Goal: Task Accomplishment & Management: Manage account settings

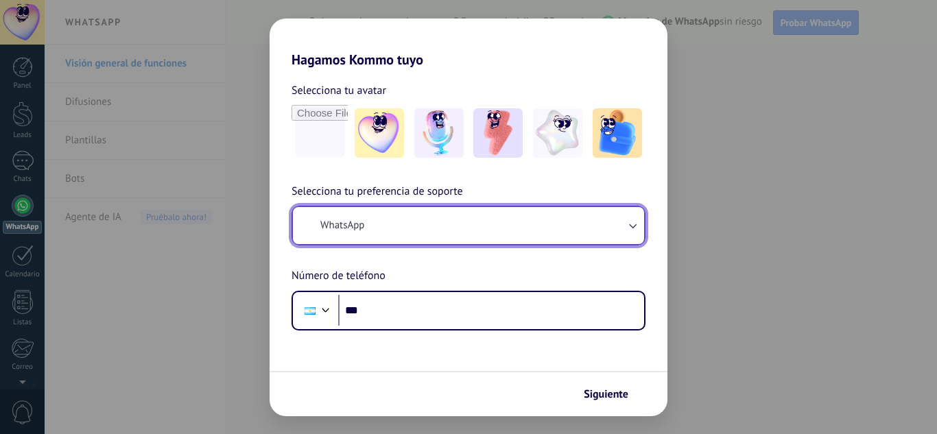
click at [363, 219] on span "WhatsApp" at bounding box center [342, 226] width 44 height 14
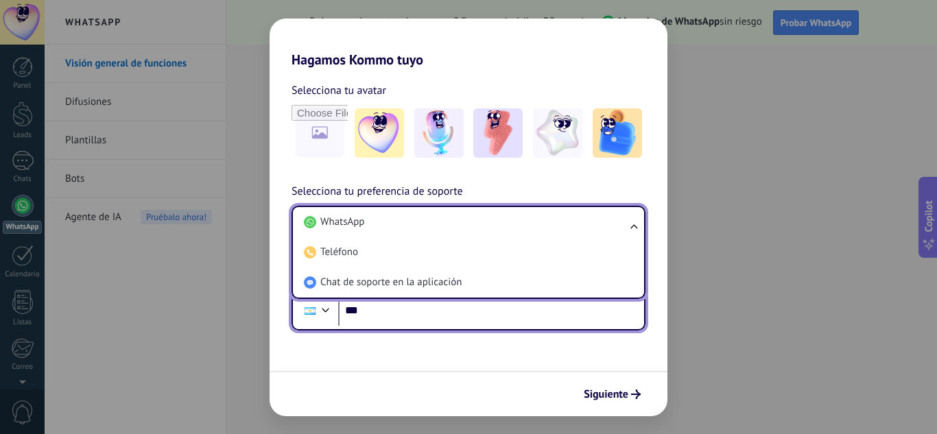
click at [382, 310] on input "***" at bounding box center [491, 311] width 306 height 32
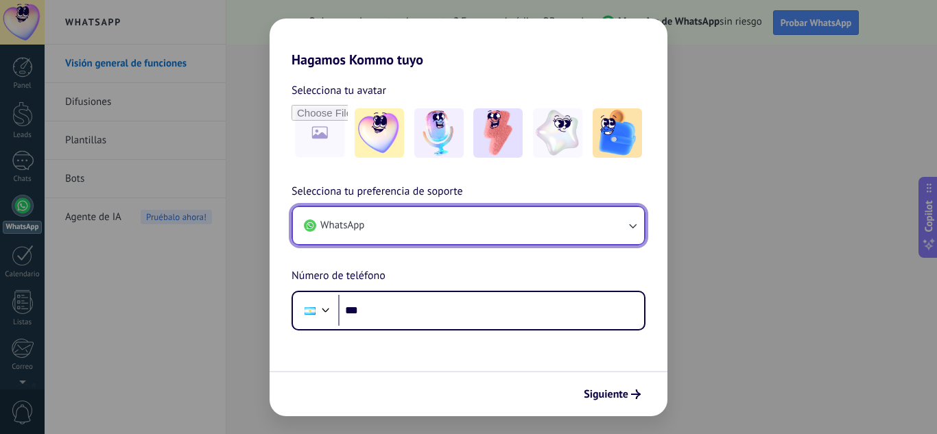
click at [390, 226] on button "WhatsApp" at bounding box center [468, 225] width 351 height 37
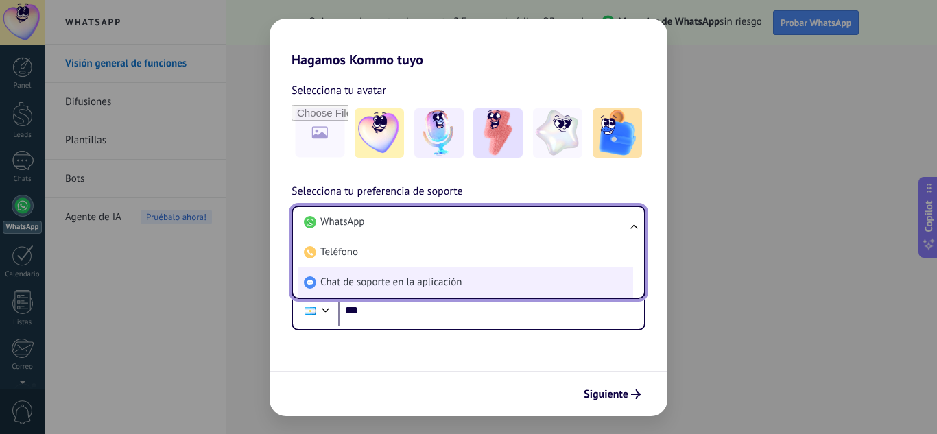
click at [388, 283] on span "Chat de soporte en la aplicación" at bounding box center [390, 283] width 141 height 14
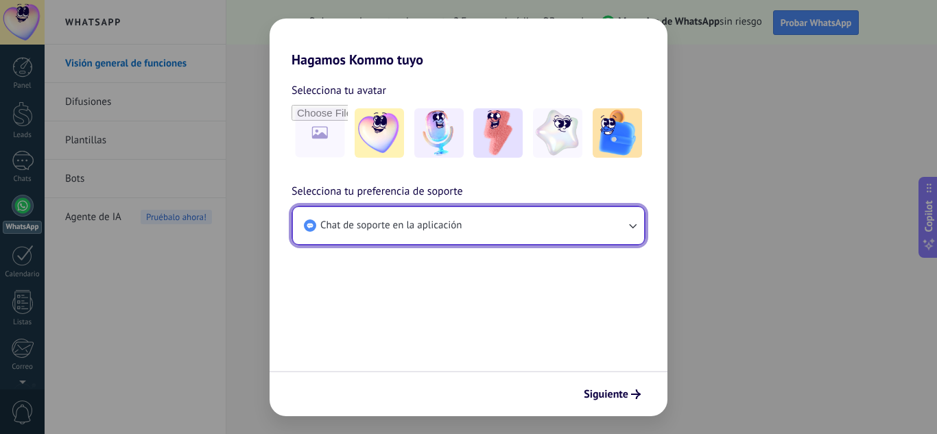
click at [412, 237] on button "Chat de soporte en la aplicación" at bounding box center [468, 225] width 351 height 37
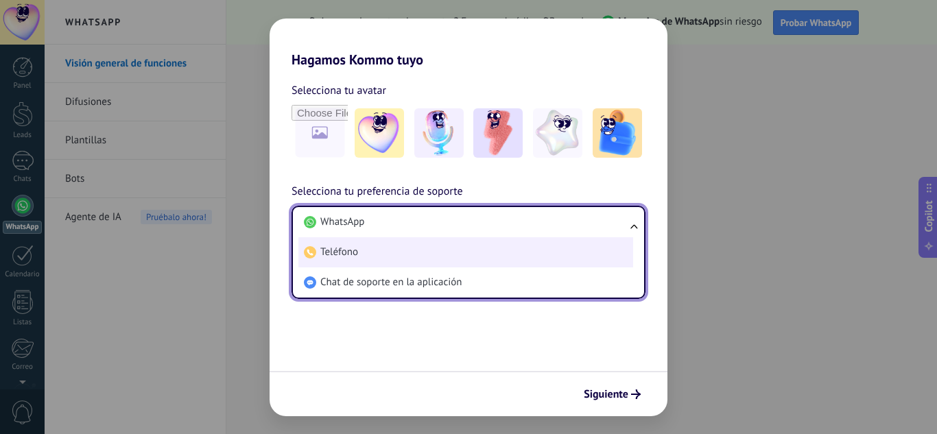
click at [382, 253] on li "Teléfono" at bounding box center [465, 252] width 335 height 30
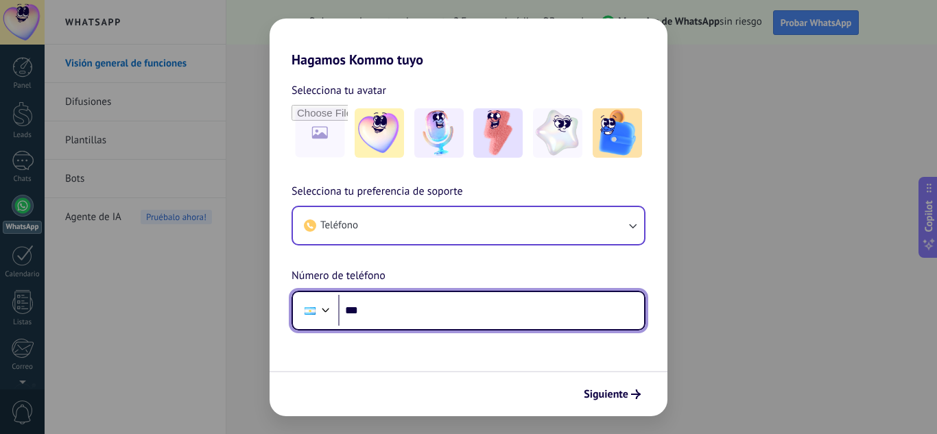
click at [381, 302] on input "***" at bounding box center [491, 311] width 306 height 32
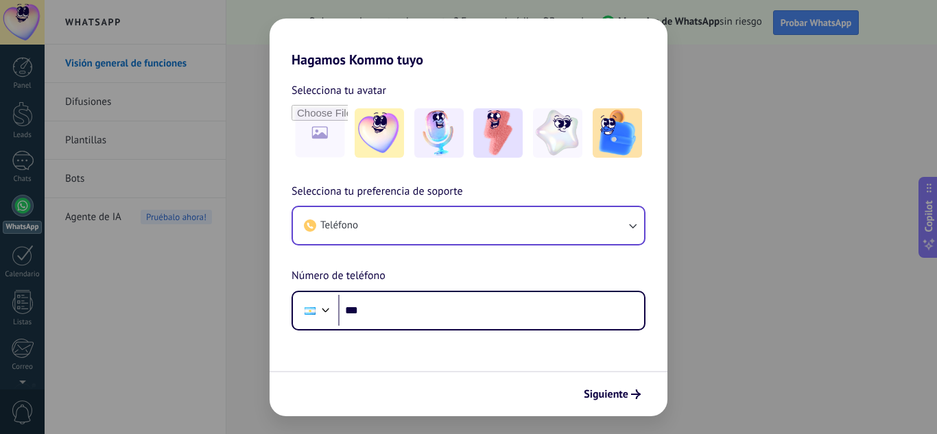
click at [271, 279] on div "Selecciona tu preferencia de soporte Teléfono Número de teléfono Phone ***" at bounding box center [469, 257] width 398 height 148
click at [209, 277] on div "Hagamos Kommo tuyo Selecciona tu avatar Selecciona tu preferencia de soporte Te…" at bounding box center [468, 217] width 937 height 434
click at [605, 399] on span "Siguiente" at bounding box center [606, 395] width 45 height 10
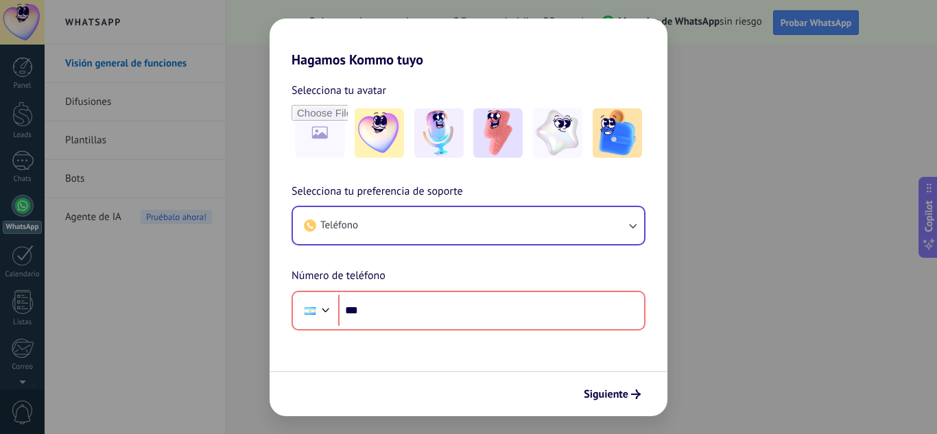
click at [109, 314] on div "Hagamos Kommo tuyo Selecciona tu avatar Selecciona tu preferencia de soporte Te…" at bounding box center [468, 217] width 937 height 434
click at [134, 132] on div "Hagamos Kommo tuyo Selecciona tu avatar Selecciona tu preferencia de soporte Te…" at bounding box center [468, 217] width 937 height 434
click at [392, 113] on img at bounding box center [379, 132] width 49 height 49
click at [319, 135] on input "file" at bounding box center [320, 133] width 54 height 54
click at [322, 125] on input "file" at bounding box center [320, 133] width 54 height 54
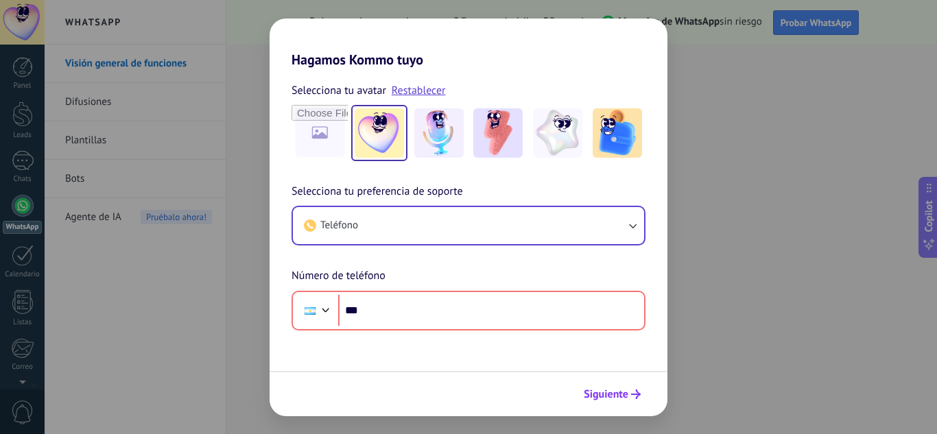
click at [602, 401] on button "Siguiente" at bounding box center [612, 394] width 69 height 23
click at [602, 399] on span "Siguiente" at bounding box center [606, 395] width 45 height 10
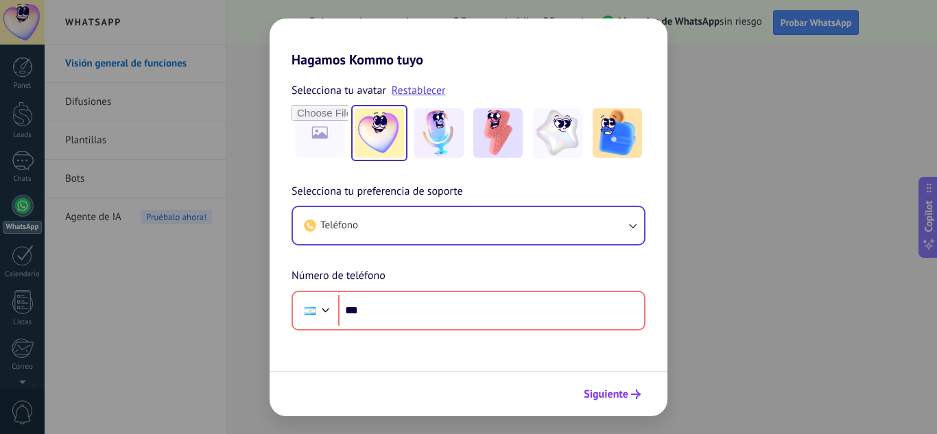
click at [602, 399] on span "Siguiente" at bounding box center [606, 395] width 45 height 10
click at [666, 56] on h2 "Hagamos Kommo tuyo" at bounding box center [469, 43] width 398 height 49
click at [15, 240] on div "Hagamos Kommo tuyo Selecciona tu avatar Restablecer Selecciona tu preferencia d…" at bounding box center [468, 217] width 937 height 434
click at [0, 215] on div "Hagamos Kommo tuyo Selecciona tu avatar Restablecer Selecciona tu preferencia d…" at bounding box center [468, 217] width 937 height 434
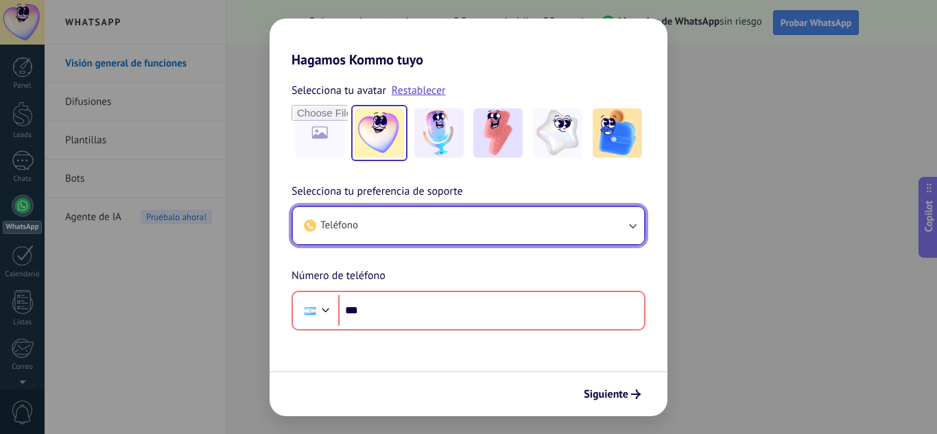
click at [527, 224] on button "Teléfono" at bounding box center [468, 225] width 351 height 37
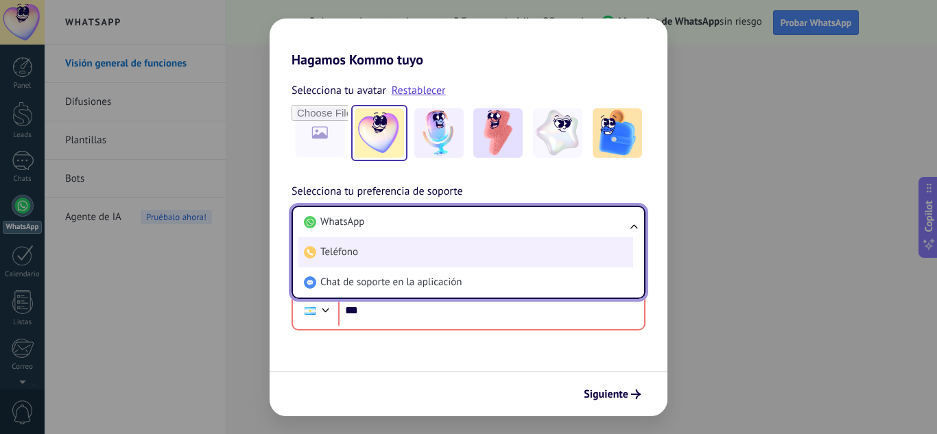
click at [490, 249] on li "Teléfono" at bounding box center [465, 252] width 335 height 30
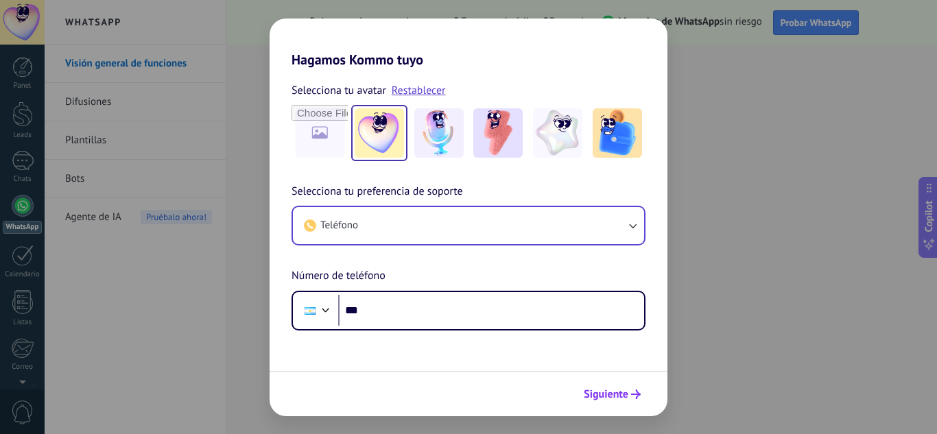
click at [610, 399] on span "Siguiente" at bounding box center [606, 395] width 45 height 10
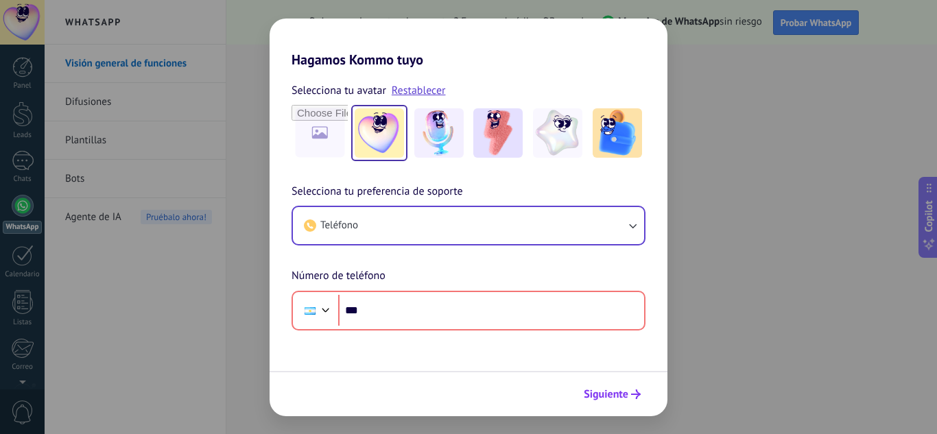
click at [610, 399] on span "Siguiente" at bounding box center [606, 395] width 45 height 10
click at [16, 303] on div "Hagamos Kommo tuyo Selecciona tu avatar Restablecer Selecciona tu preferencia d…" at bounding box center [468, 217] width 937 height 434
click at [28, 255] on div "Hagamos Kommo tuyo Selecciona tu avatar Restablecer Selecciona tu preferencia d…" at bounding box center [468, 217] width 937 height 434
click at [31, 228] on div "Hagamos Kommo tuyo Selecciona tu avatar Restablecer Selecciona tu preferencia d…" at bounding box center [468, 217] width 937 height 434
click at [666, 43] on h2 "Hagamos Kommo tuyo" at bounding box center [469, 43] width 398 height 49
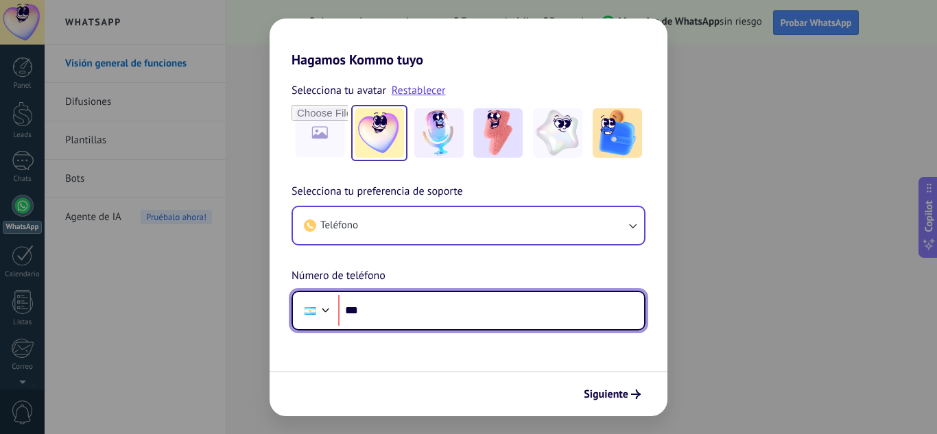
click at [401, 314] on input "***" at bounding box center [491, 311] width 306 height 32
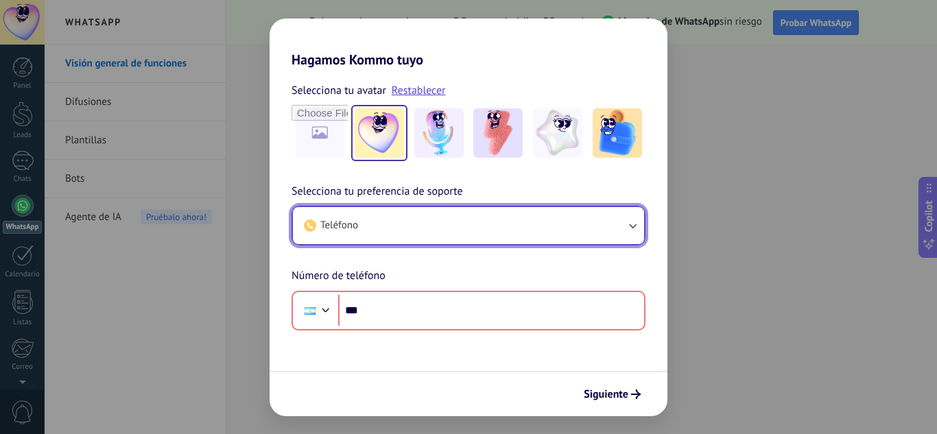
click at [407, 226] on button "Teléfono" at bounding box center [468, 225] width 351 height 37
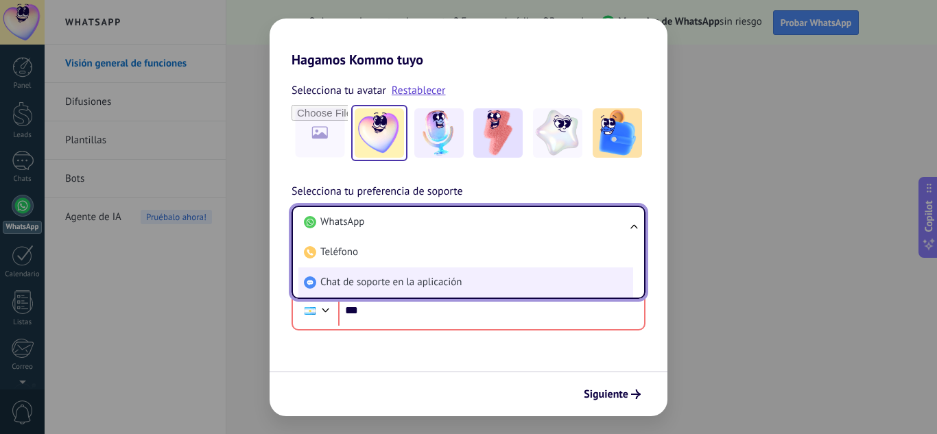
click at [413, 289] on span "Chat de soporte en la aplicación" at bounding box center [390, 283] width 141 height 14
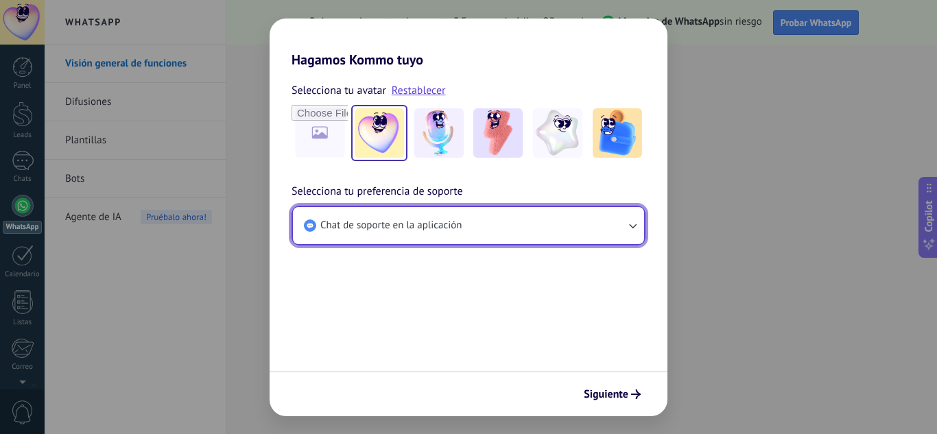
click at [451, 222] on span "Chat de soporte en la aplicación" at bounding box center [390, 226] width 141 height 14
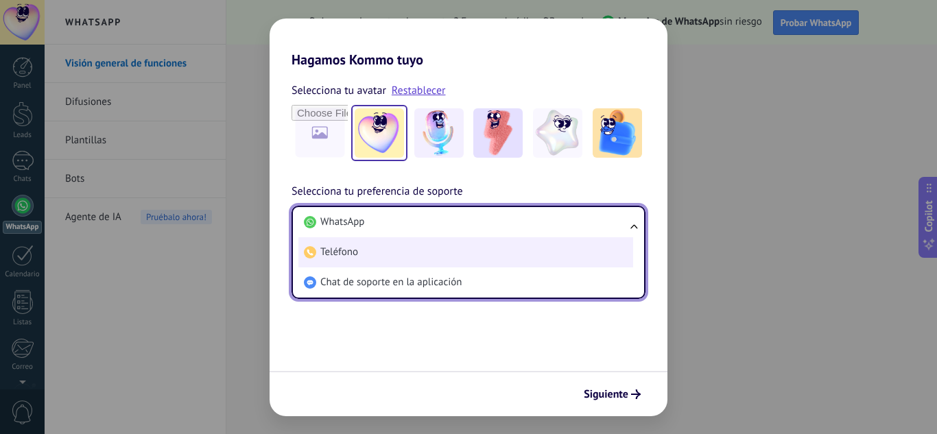
click at [434, 263] on li "Teléfono" at bounding box center [465, 252] width 335 height 30
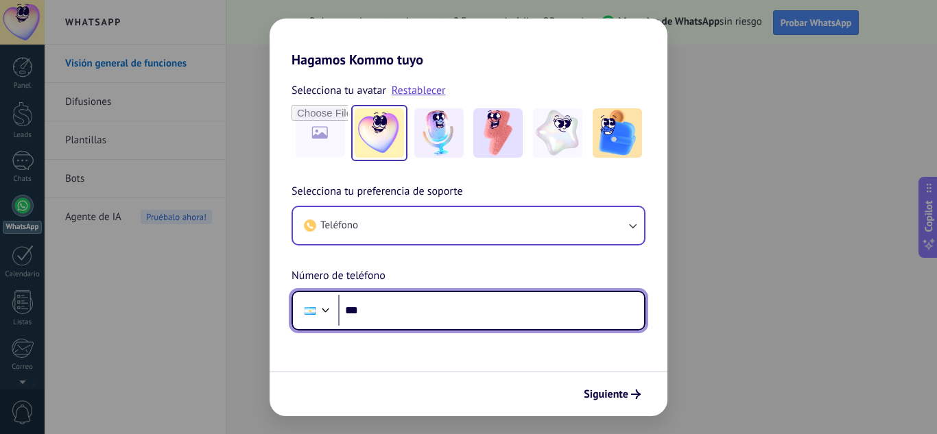
click at [451, 322] on input "***" at bounding box center [491, 311] width 306 height 32
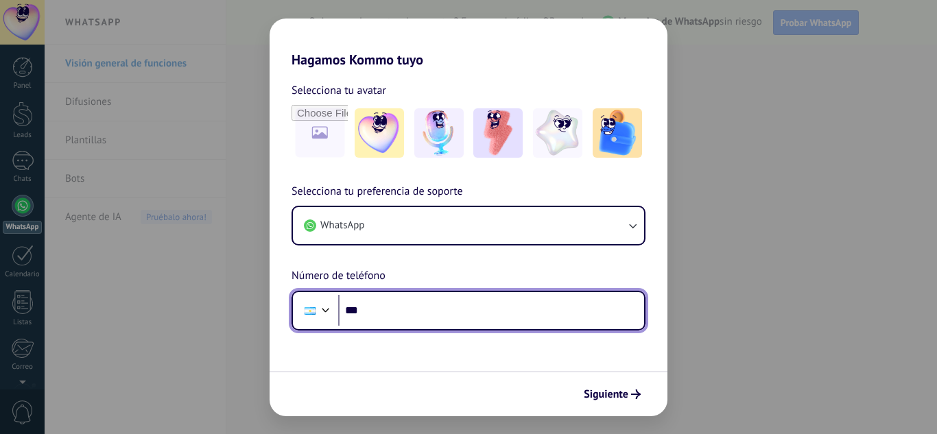
click at [405, 305] on input "***" at bounding box center [491, 311] width 306 height 32
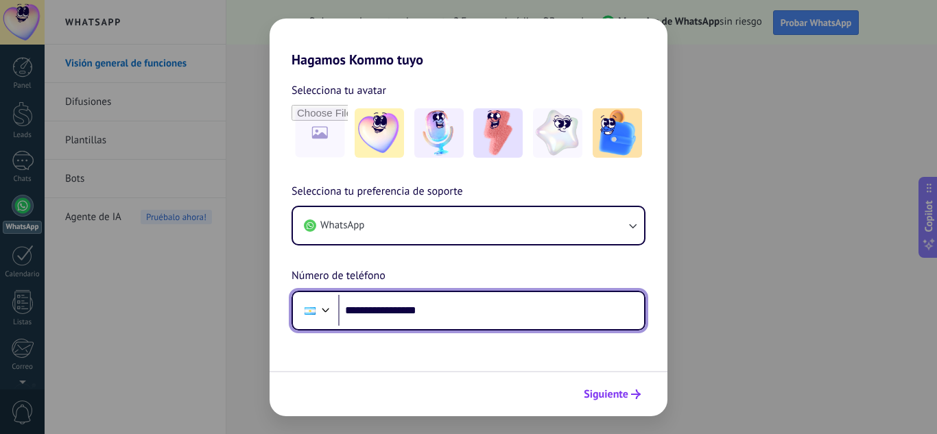
type input "**********"
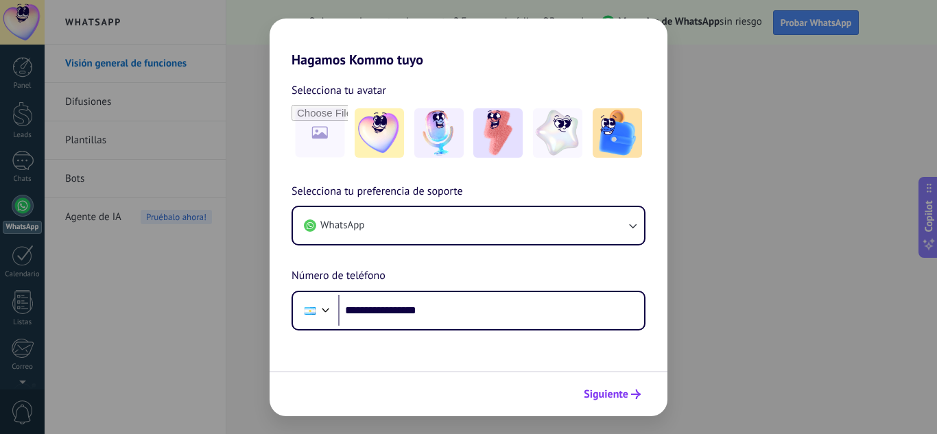
click at [643, 393] on button "Siguiente" at bounding box center [612, 394] width 69 height 23
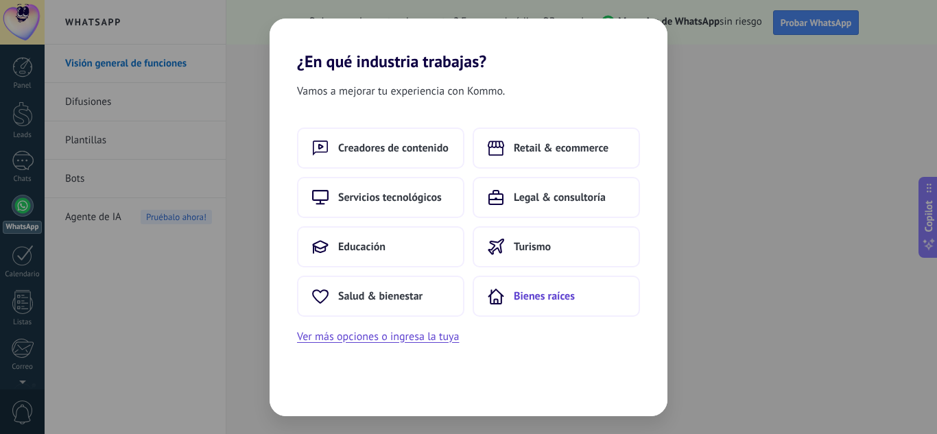
click at [565, 303] on span "Bienes raíces" at bounding box center [544, 297] width 61 height 14
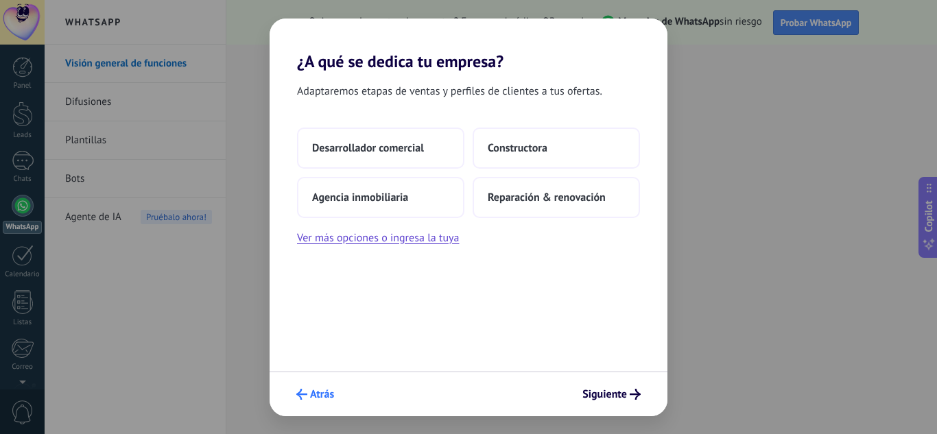
click at [322, 386] on button "Atrás" at bounding box center [315, 394] width 50 height 23
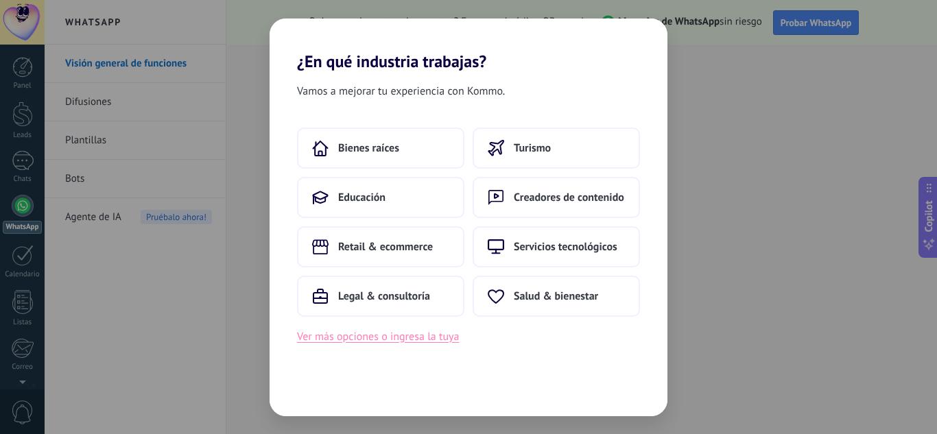
click at [388, 335] on button "Ver más opciones o ingresa la tuya" at bounding box center [378, 337] width 162 height 18
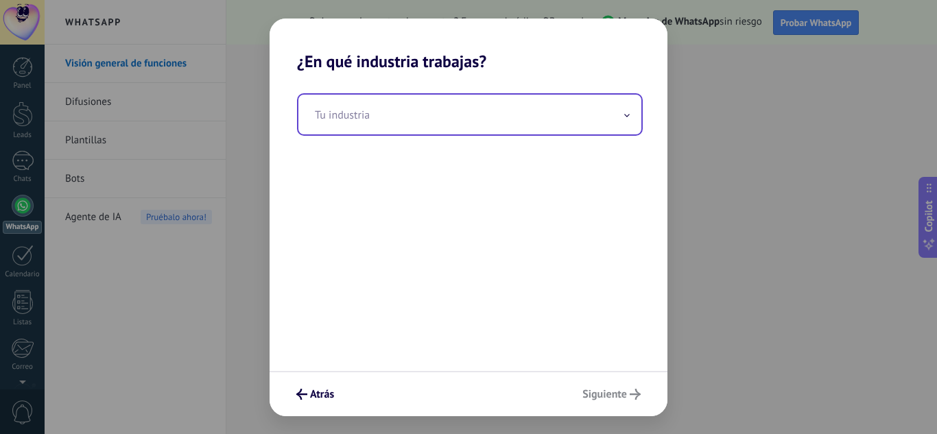
click at [355, 119] on input "text" at bounding box center [469, 115] width 343 height 40
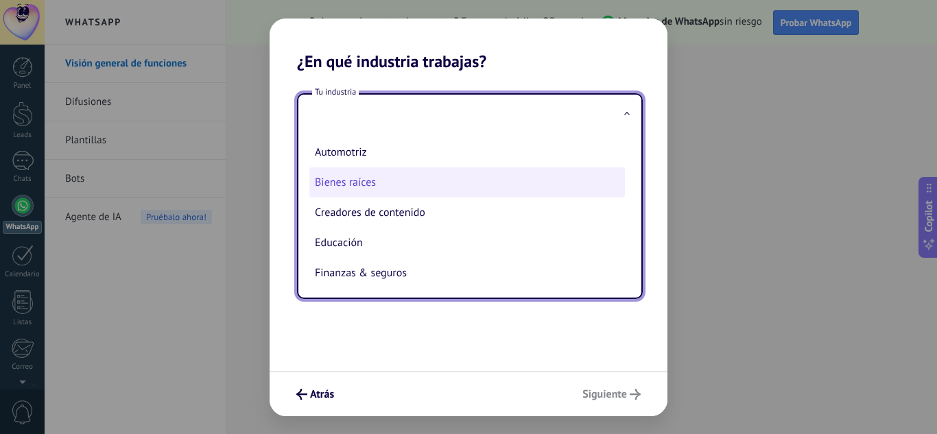
click at [374, 178] on li "Bienes raíces" at bounding box center [467, 182] width 316 height 30
type input "**********"
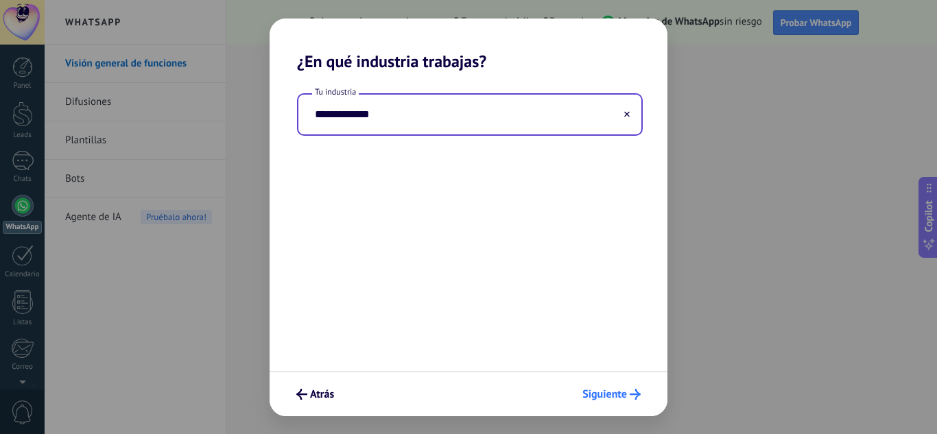
click at [624, 393] on span "Siguiente" at bounding box center [604, 395] width 45 height 10
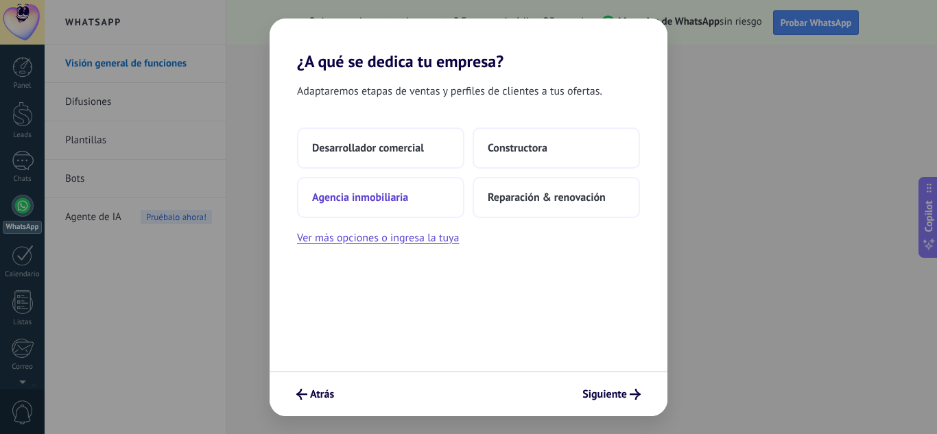
click at [398, 191] on span "Agencia inmobiliaria" at bounding box center [360, 198] width 96 height 14
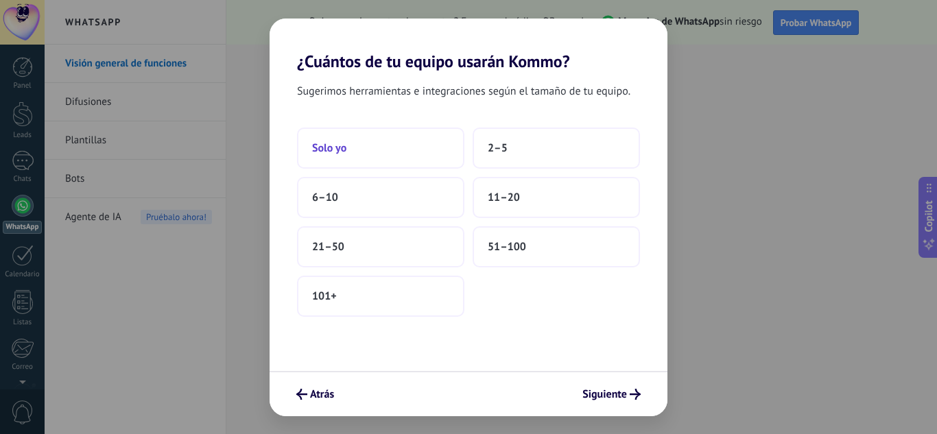
click at [404, 158] on button "Solo yo" at bounding box center [380, 148] width 167 height 41
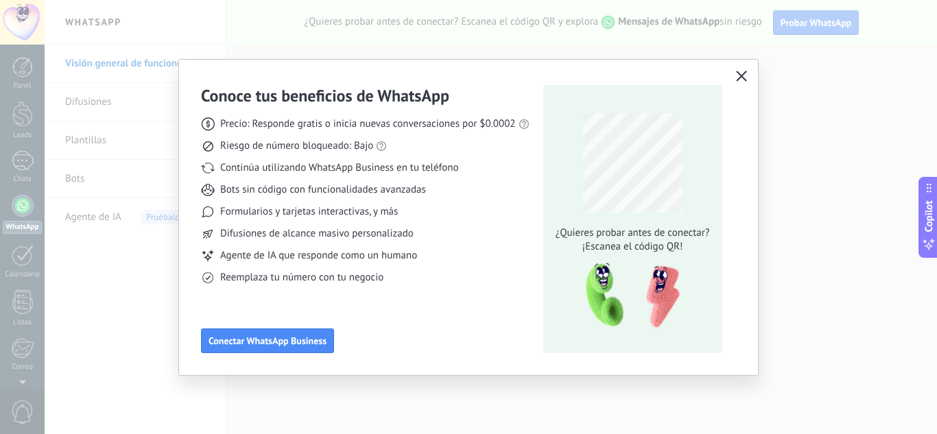
click at [739, 71] on icon "button" at bounding box center [741, 76] width 11 height 11
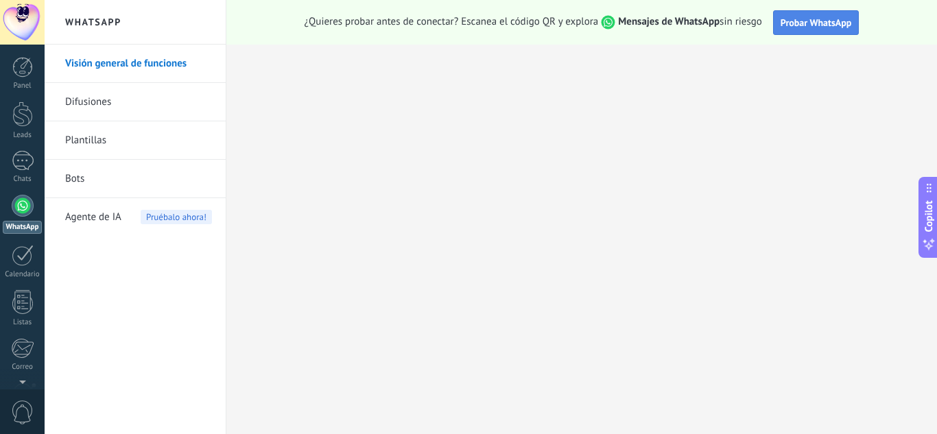
scroll to position [137, 0]
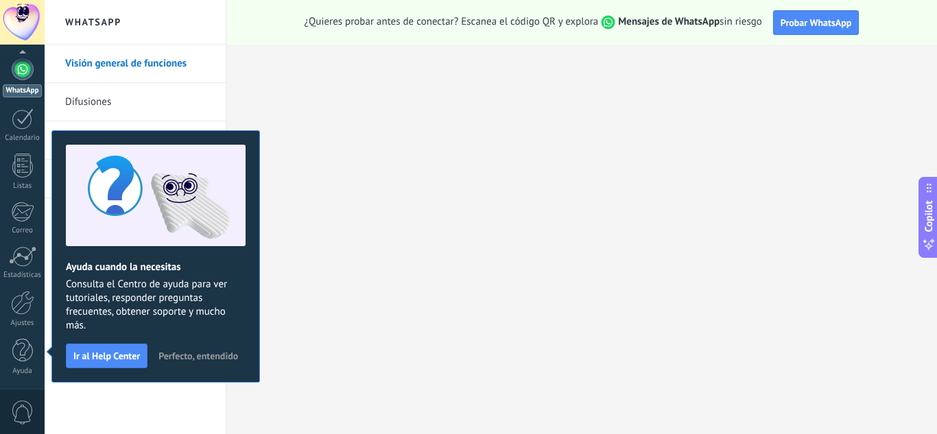
click at [197, 363] on button "Perfecto, entendido" at bounding box center [198, 356] width 92 height 21
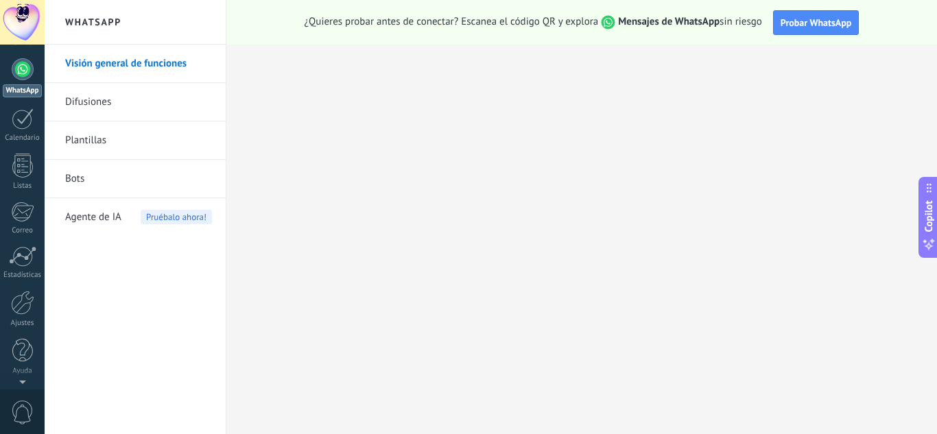
scroll to position [0, 0]
click at [22, 388] on div at bounding box center [22, 379] width 45 height 21
click at [18, 125] on div at bounding box center [22, 114] width 21 height 25
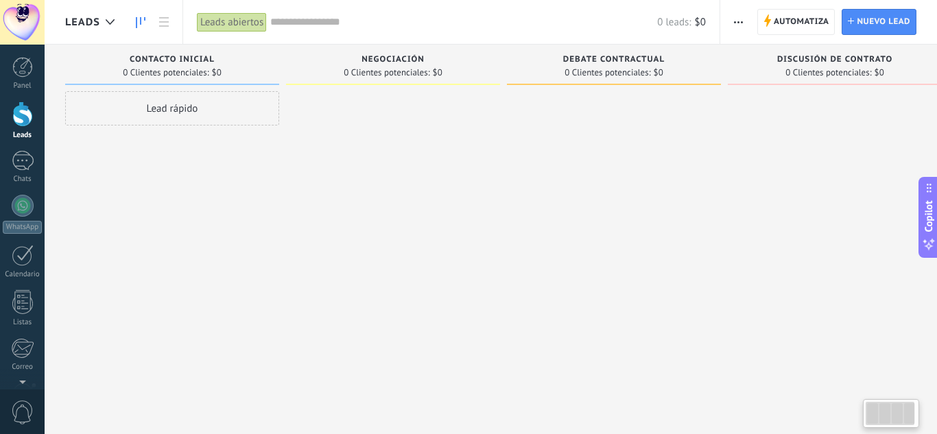
click at [270, 136] on div "Lead rápido" at bounding box center [172, 218] width 214 height 255
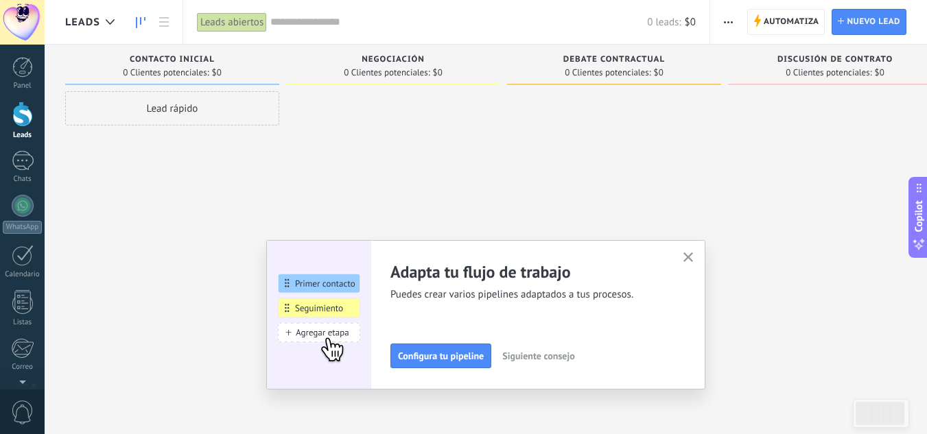
click at [694, 257] on use "button" at bounding box center [688, 257] width 10 height 10
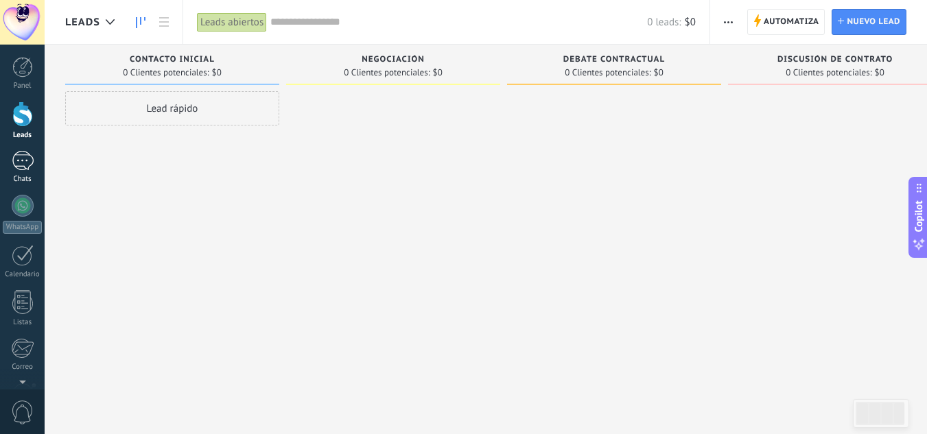
click at [16, 163] on div at bounding box center [23, 161] width 22 height 20
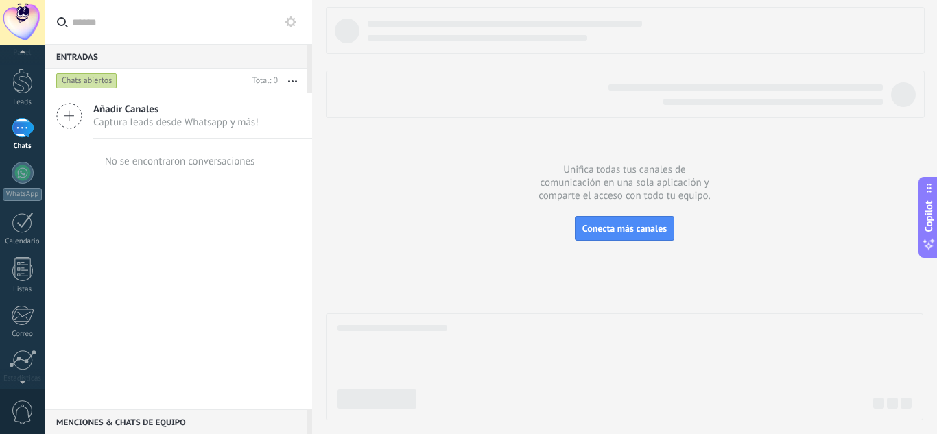
click at [25, 377] on div at bounding box center [22, 379] width 45 height 21
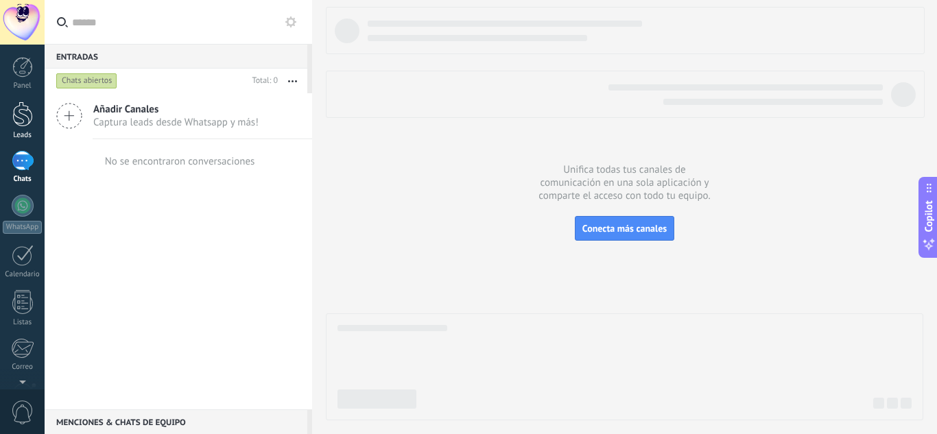
click at [22, 102] on div at bounding box center [22, 114] width 21 height 25
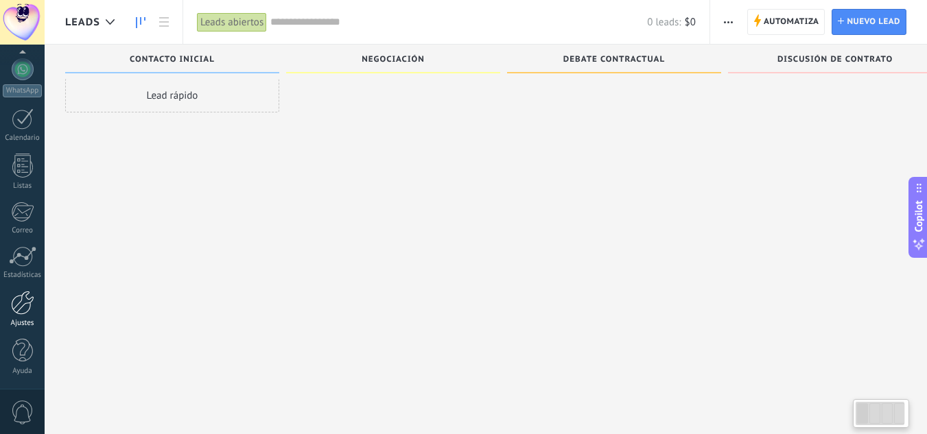
scroll to position [13, 0]
click at [276, 259] on div "Lead rápido" at bounding box center [172, 205] width 214 height 255
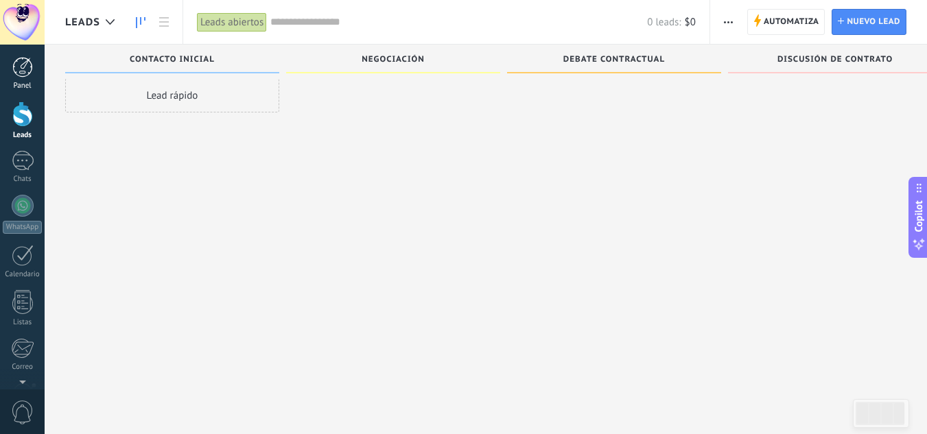
click at [26, 68] on div at bounding box center [22, 67] width 21 height 21
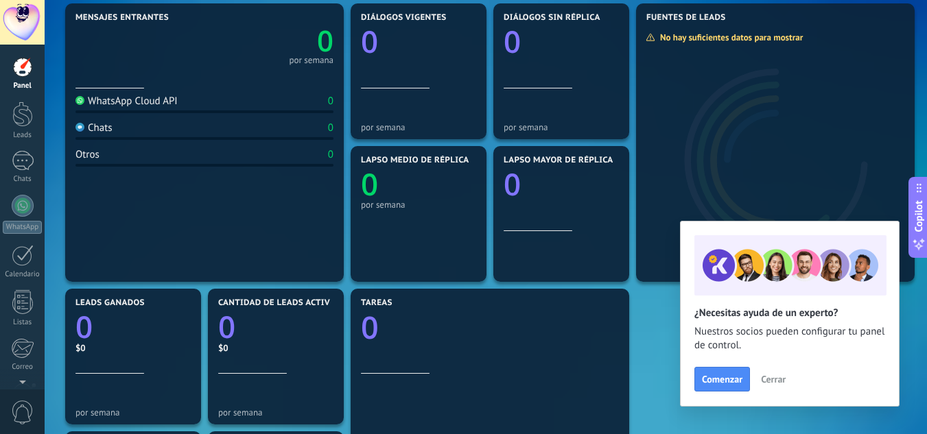
scroll to position [137, 0]
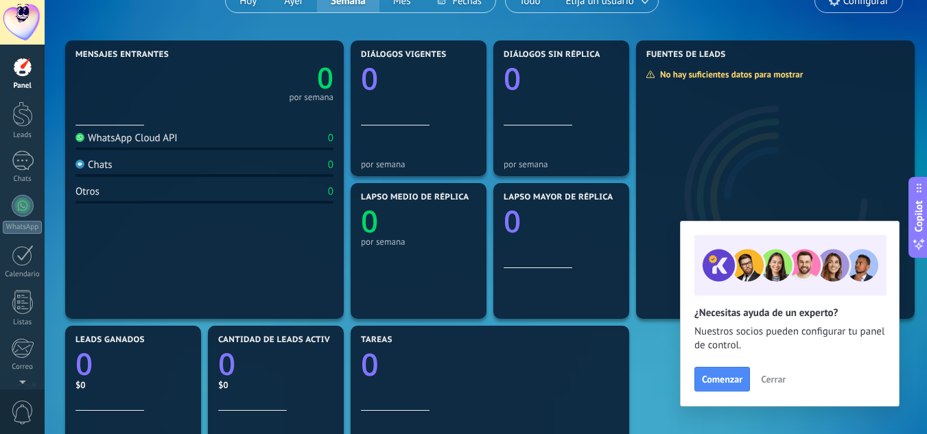
click at [205, 189] on div "Otros 0" at bounding box center [204, 194] width 258 height 19
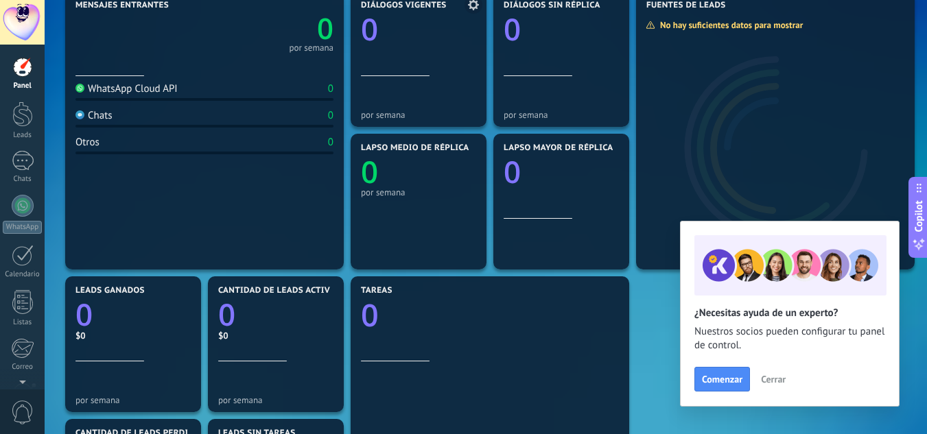
scroll to position [206, 0]
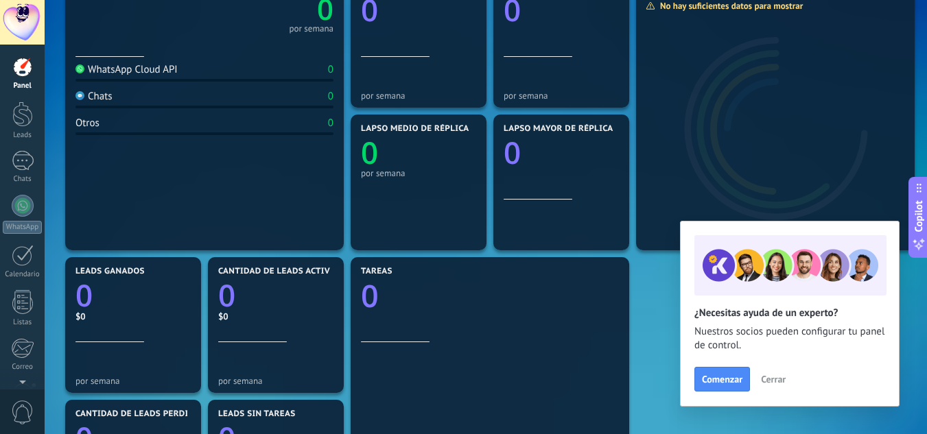
click at [760, 384] on button "Cerrar" at bounding box center [773, 379] width 37 height 21
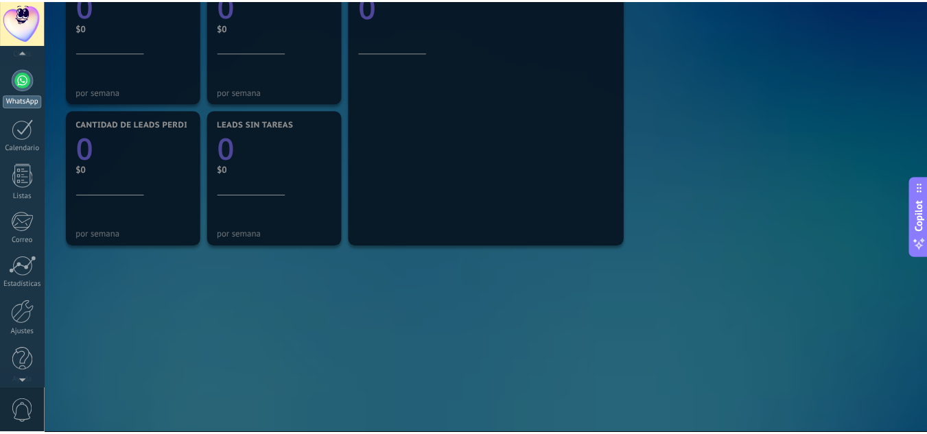
scroll to position [137, 0]
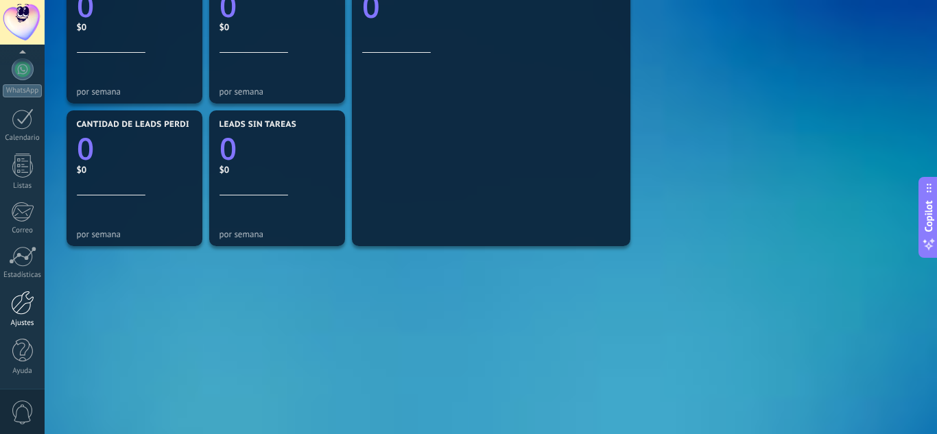
click at [11, 311] on div at bounding box center [22, 303] width 23 height 24
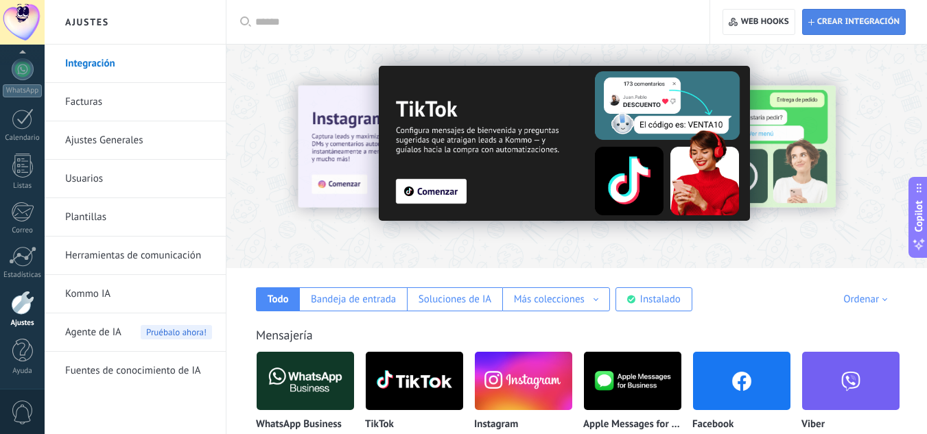
click at [846, 32] on span "Crear integración" at bounding box center [853, 22] width 91 height 25
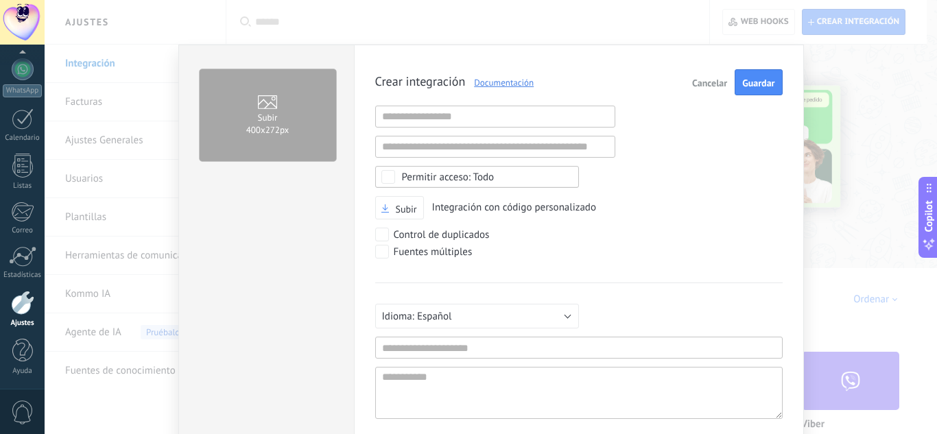
scroll to position [13, 0]
click at [451, 121] on input "text" at bounding box center [495, 117] width 240 height 22
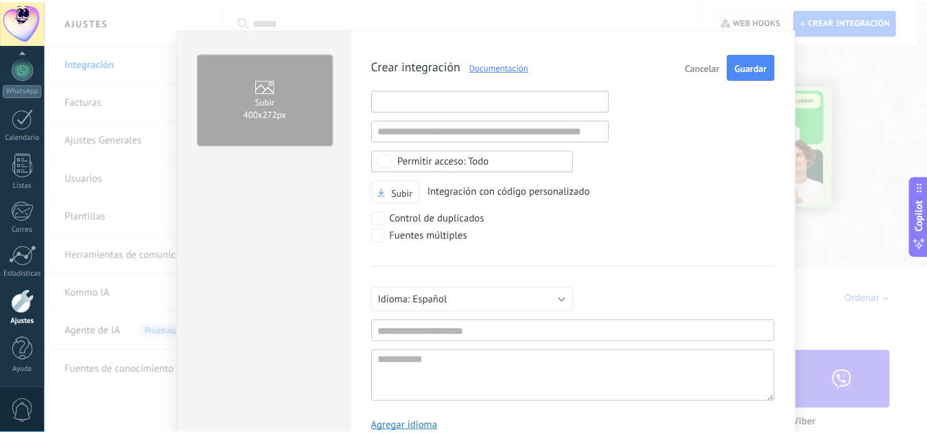
scroll to position [0, 0]
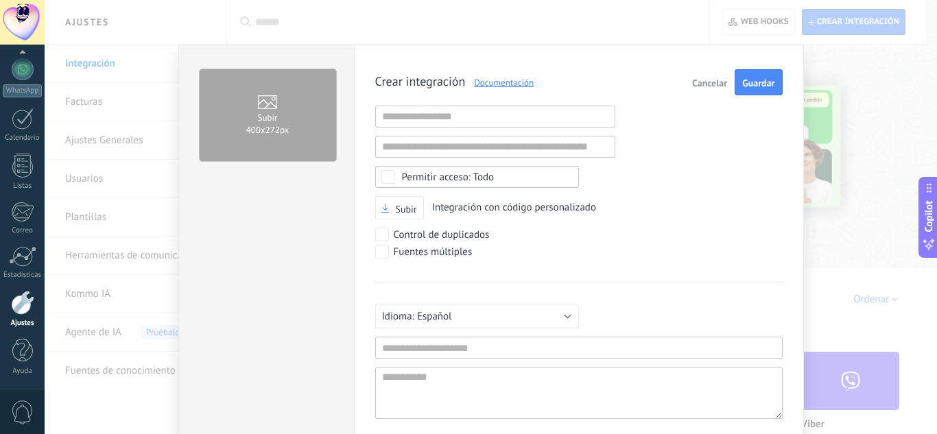
click at [706, 84] on span "Cancelar" at bounding box center [709, 83] width 35 height 10
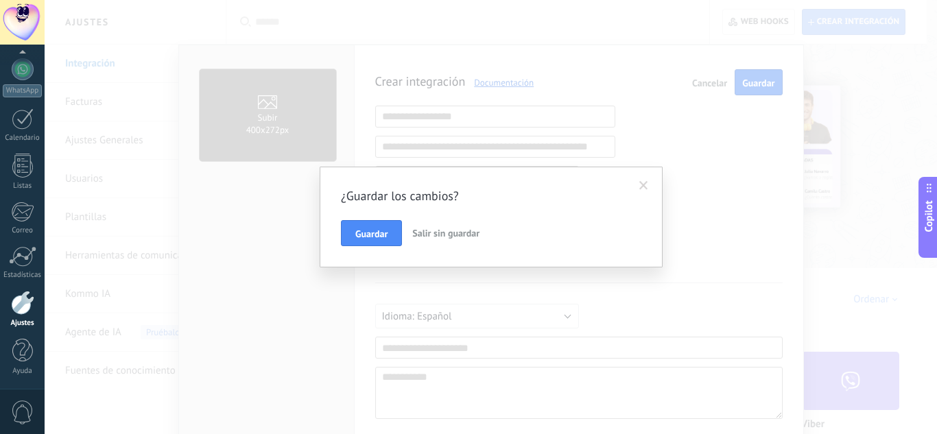
click at [425, 231] on span "Salir sin guardar" at bounding box center [445, 233] width 67 height 12
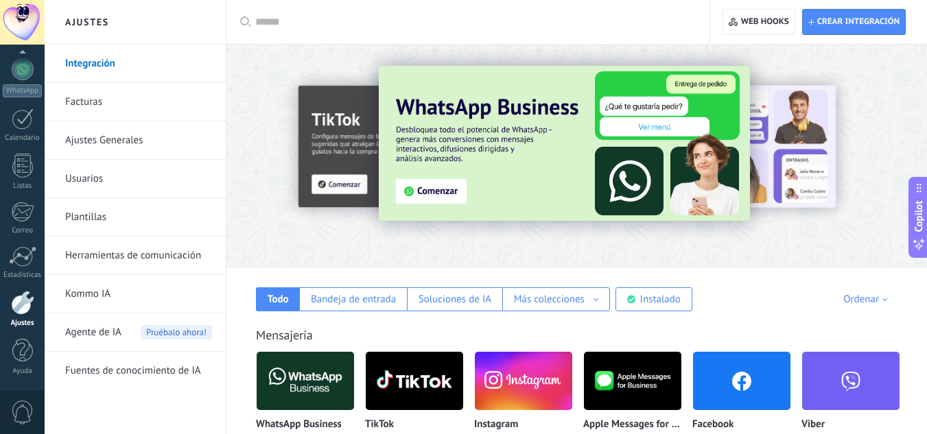
scroll to position [69, 0]
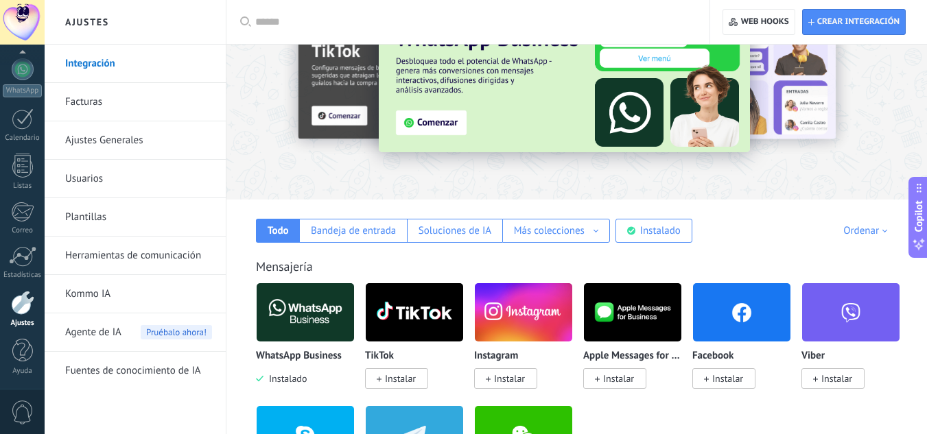
click at [123, 299] on link "Kommo IA" at bounding box center [138, 294] width 147 height 38
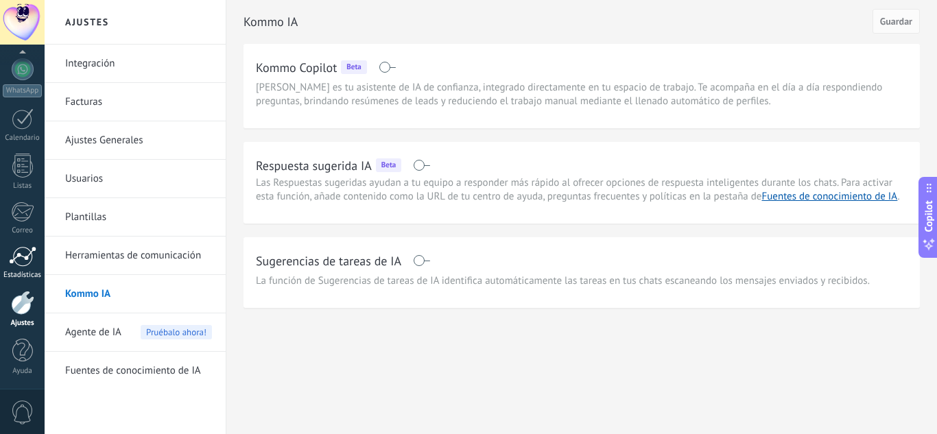
click at [19, 264] on div at bounding box center [22, 256] width 27 height 21
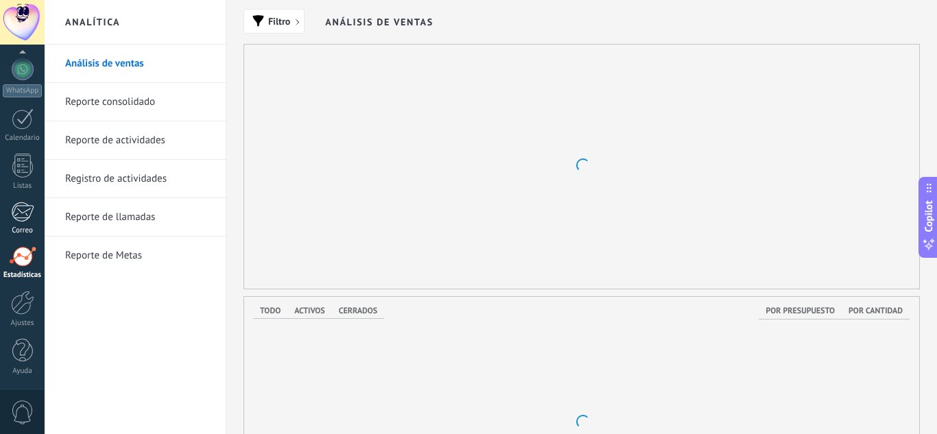
click at [25, 216] on div at bounding box center [22, 212] width 23 height 21
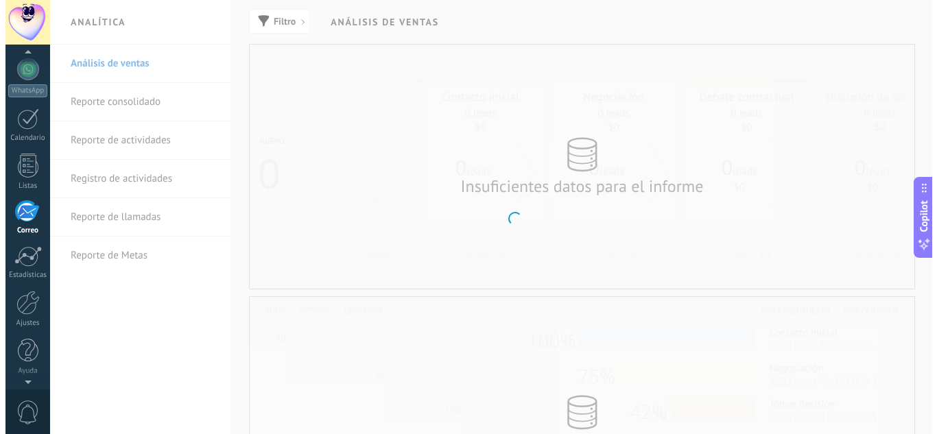
scroll to position [133, 0]
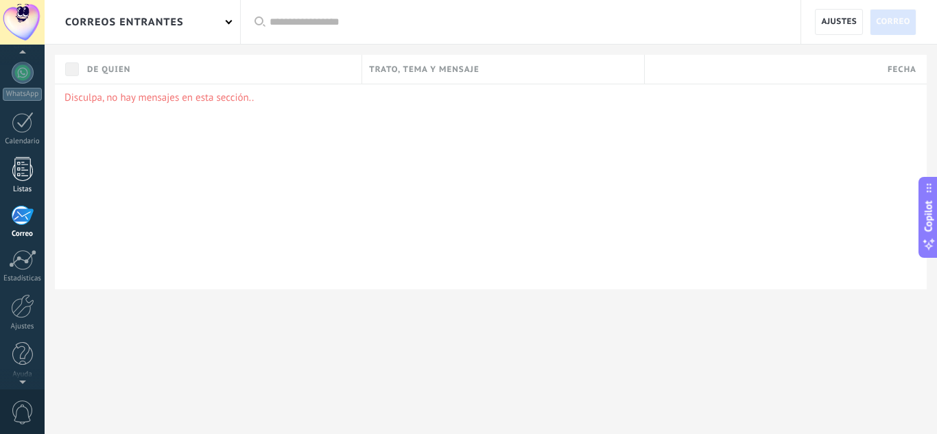
click at [43, 167] on link "Listas" at bounding box center [22, 175] width 45 height 37
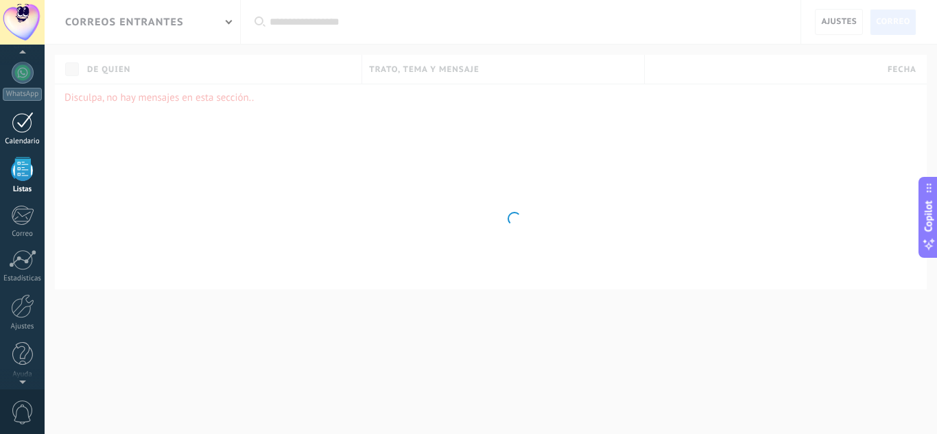
click at [33, 130] on div at bounding box center [23, 122] width 22 height 21
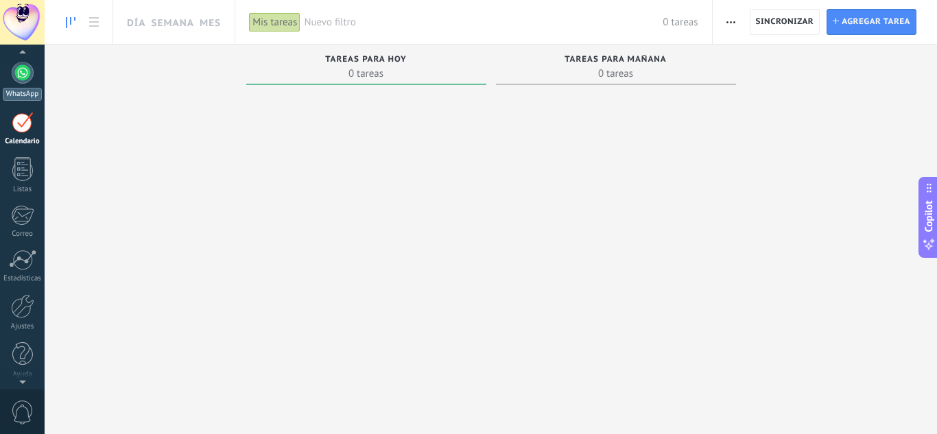
click at [37, 70] on link "WhatsApp" at bounding box center [22, 81] width 45 height 39
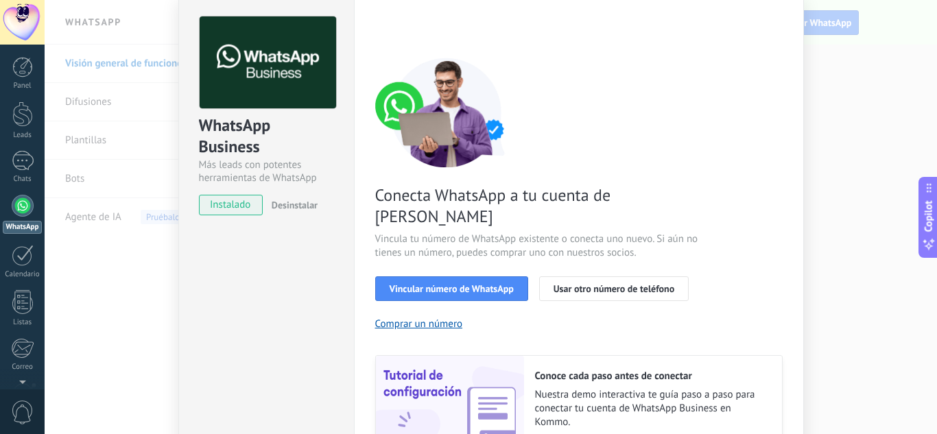
scroll to position [38, 0]
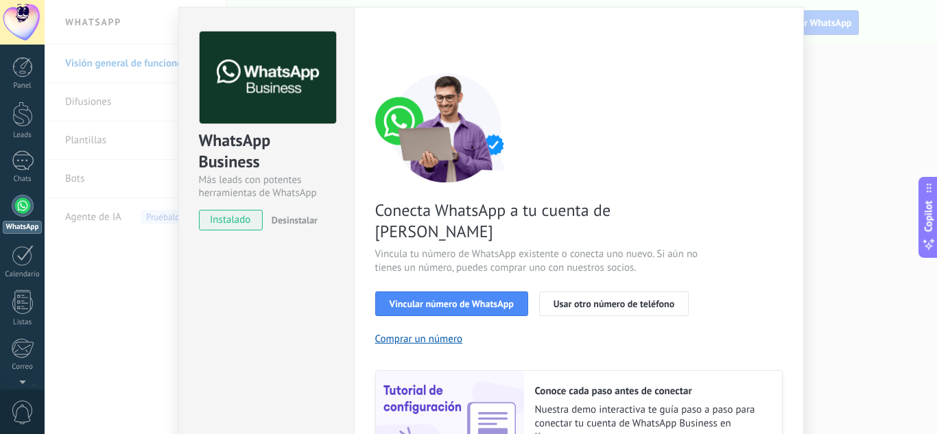
click at [126, 274] on div "WhatsApp Business Más leads con potentes herramientas de WhatsApp instalado Des…" at bounding box center [491, 217] width 893 height 434
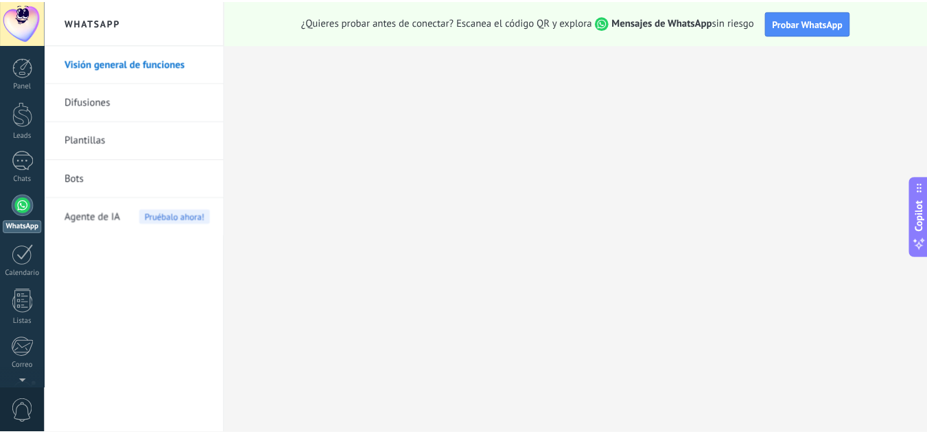
scroll to position [0, 0]
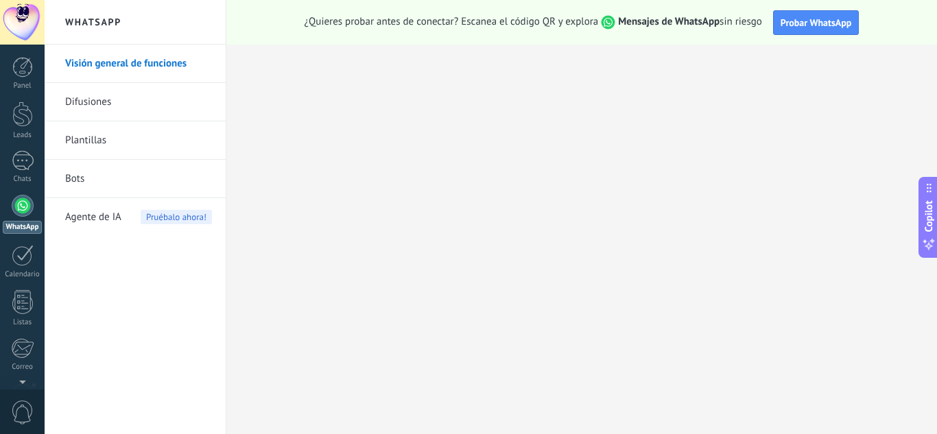
click at [97, 108] on link "Difusiones" at bounding box center [138, 102] width 147 height 38
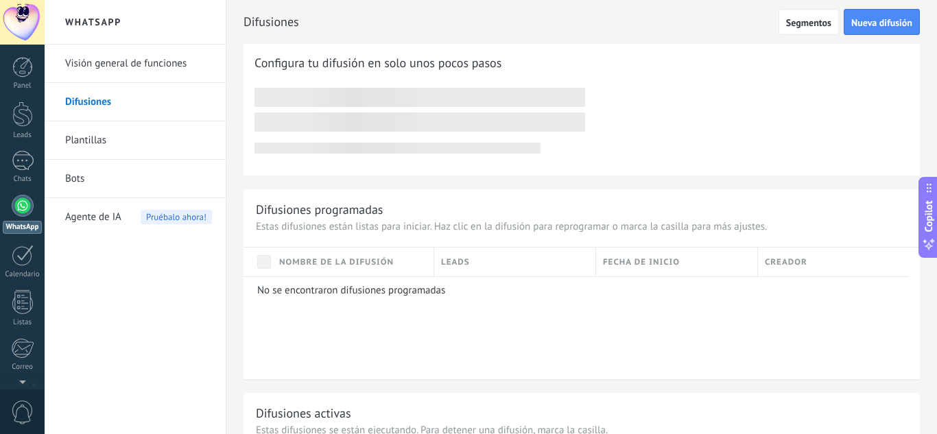
click at [119, 141] on link "Plantillas" at bounding box center [138, 140] width 147 height 38
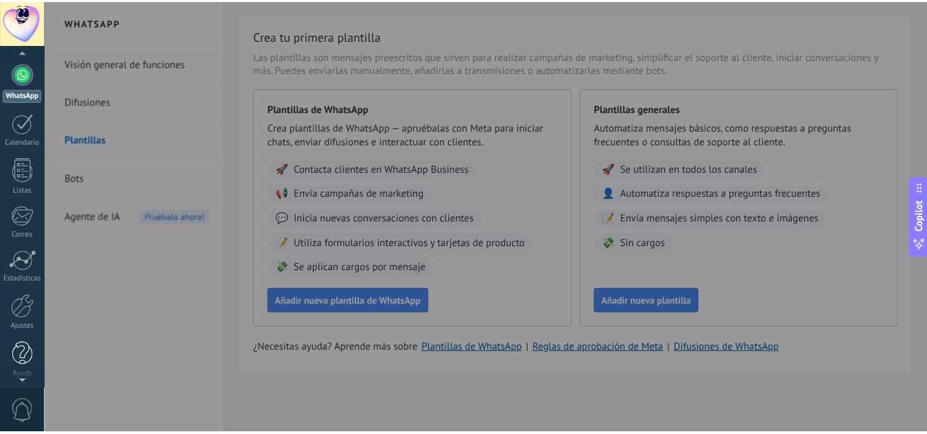
scroll to position [137, 0]
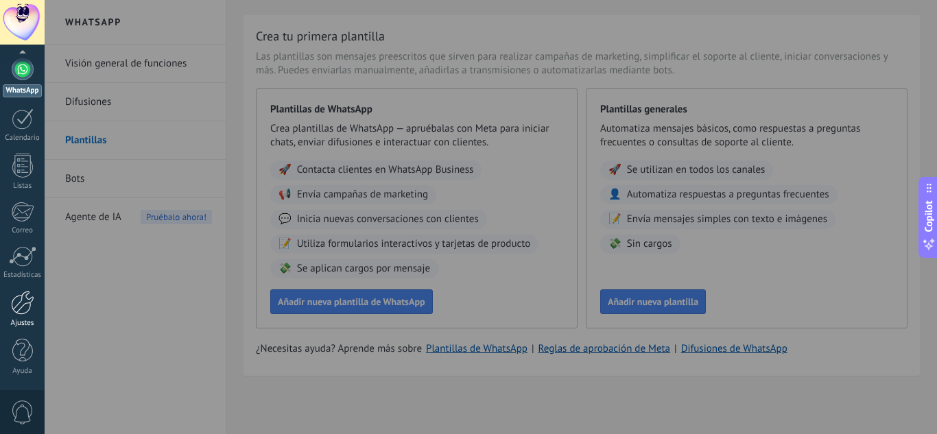
click at [26, 308] on div at bounding box center [22, 303] width 23 height 24
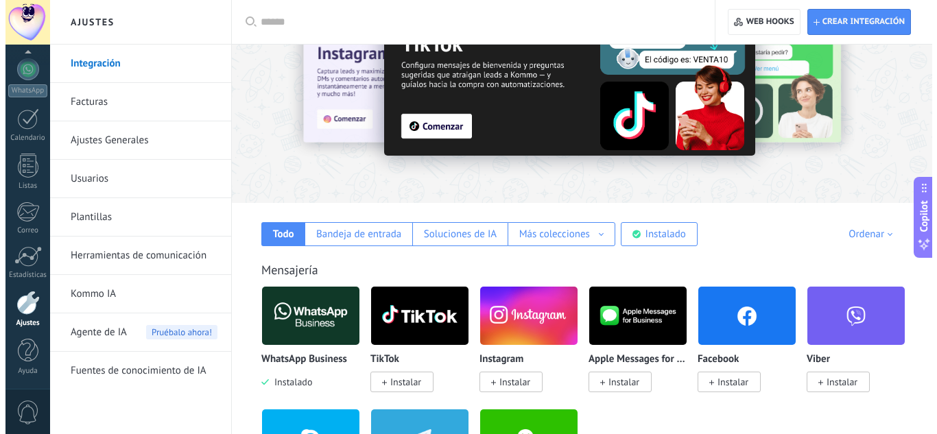
scroll to position [69, 0]
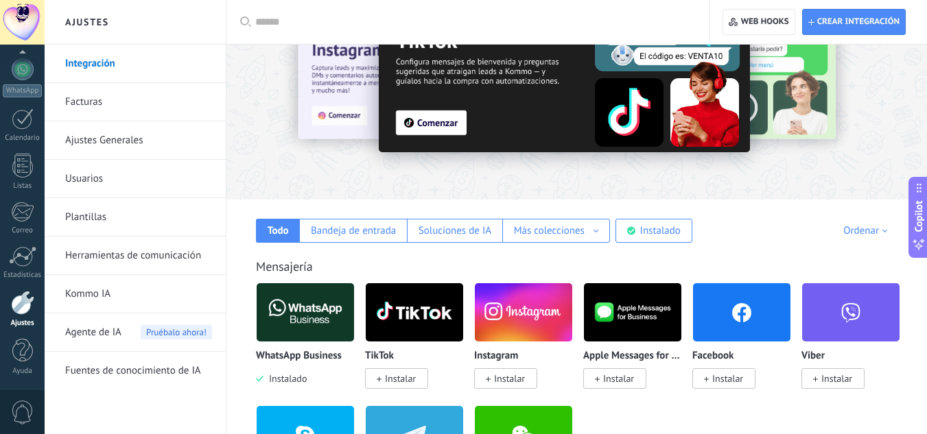
click at [738, 331] on img at bounding box center [741, 312] width 97 height 67
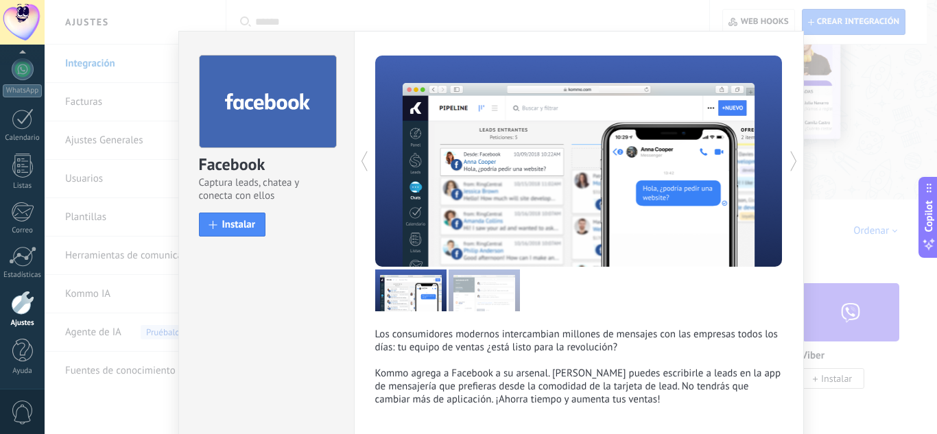
scroll to position [0, 0]
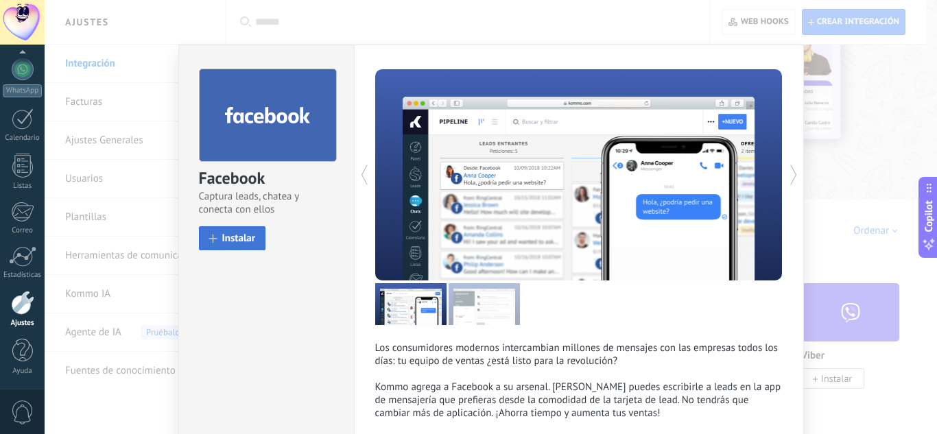
click at [225, 245] on button "Instalar" at bounding box center [232, 238] width 67 height 24
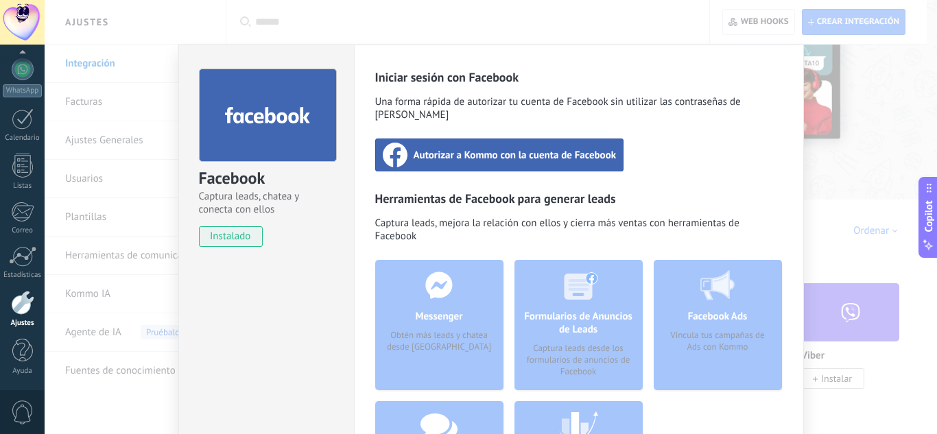
click at [482, 149] on div "Autorizar a Kommo con la cuenta de Facebook" at bounding box center [499, 155] width 249 height 33
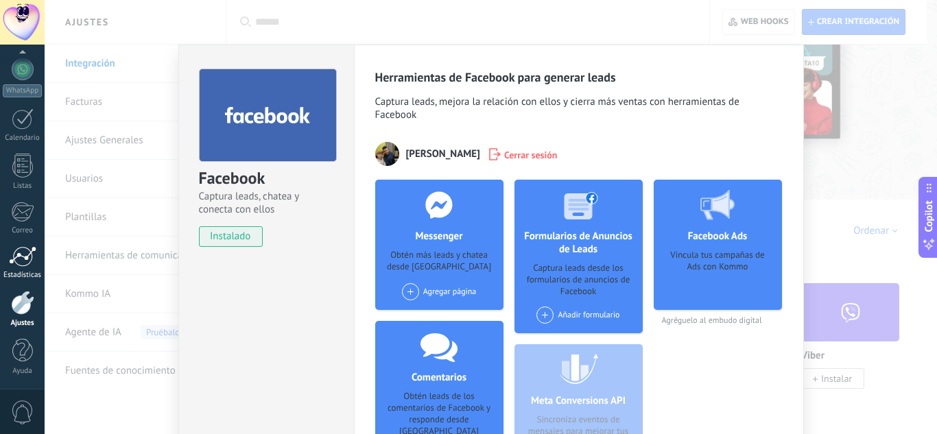
click at [9, 257] on div at bounding box center [22, 256] width 27 height 21
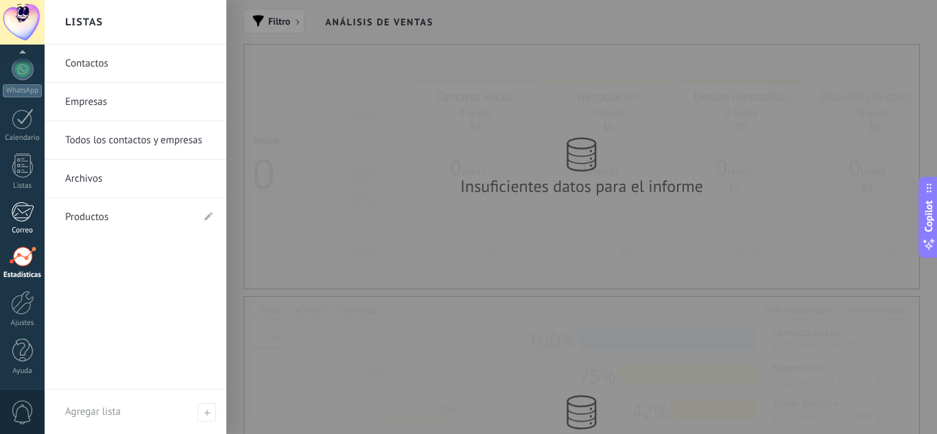
click at [23, 216] on div at bounding box center [22, 212] width 23 height 21
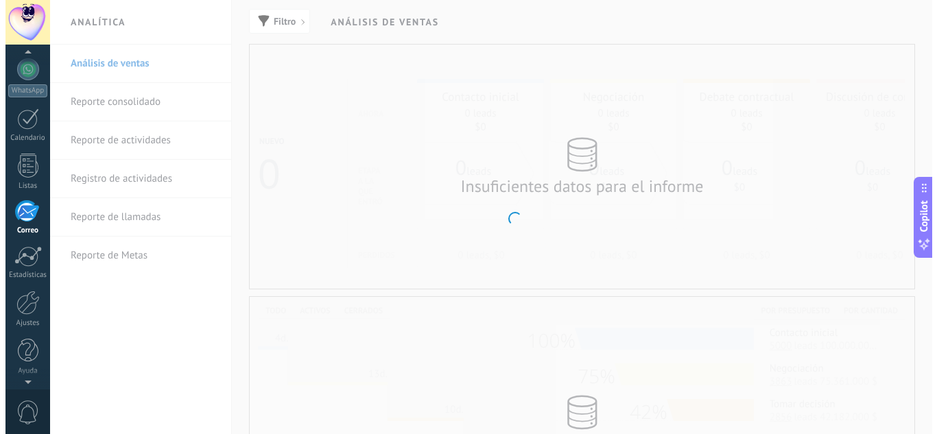
scroll to position [133, 0]
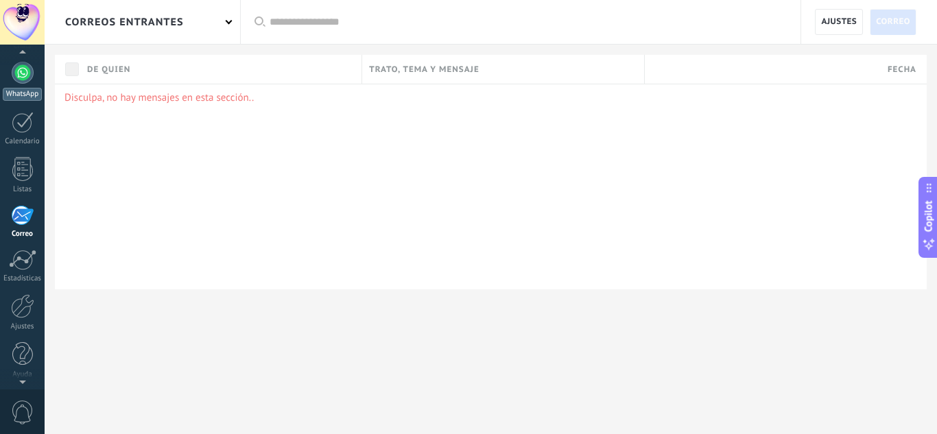
click at [8, 84] on link "WhatsApp" at bounding box center [22, 81] width 45 height 39
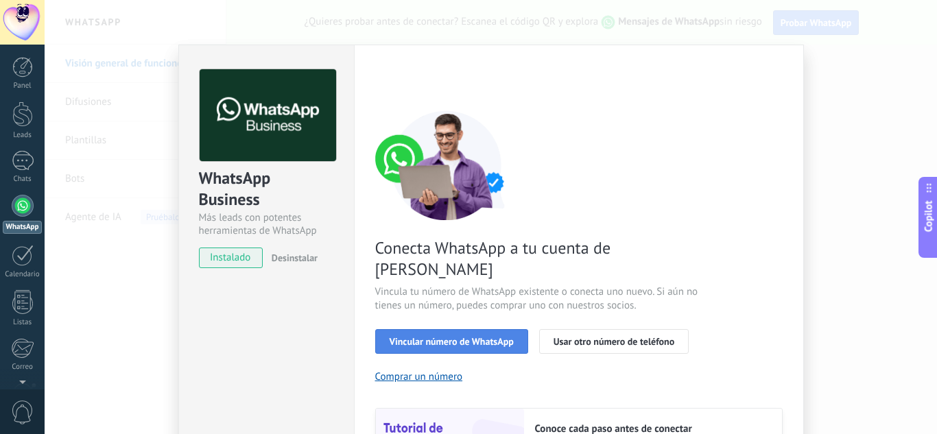
scroll to position [69, 0]
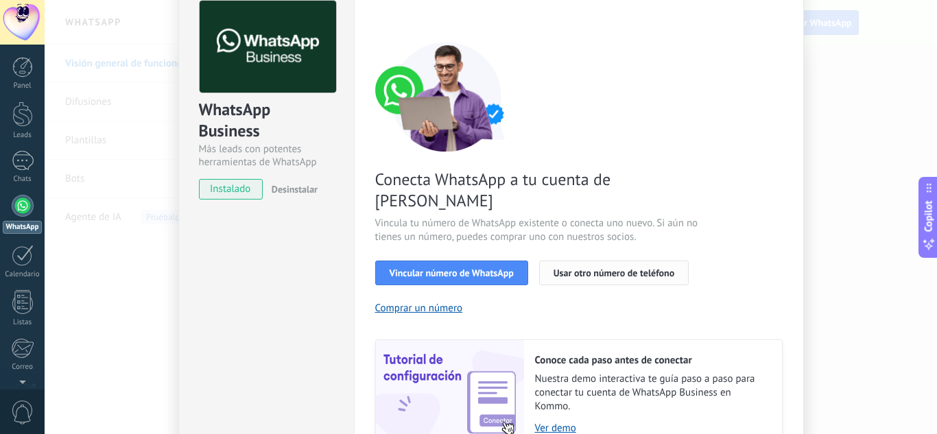
click at [633, 268] on span "Usar otro número de teléfono" at bounding box center [614, 273] width 121 height 10
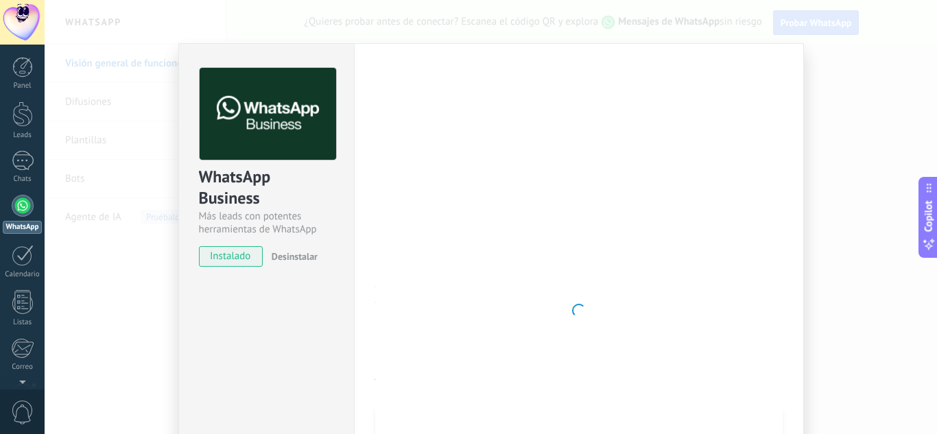
scroll to position [0, 0]
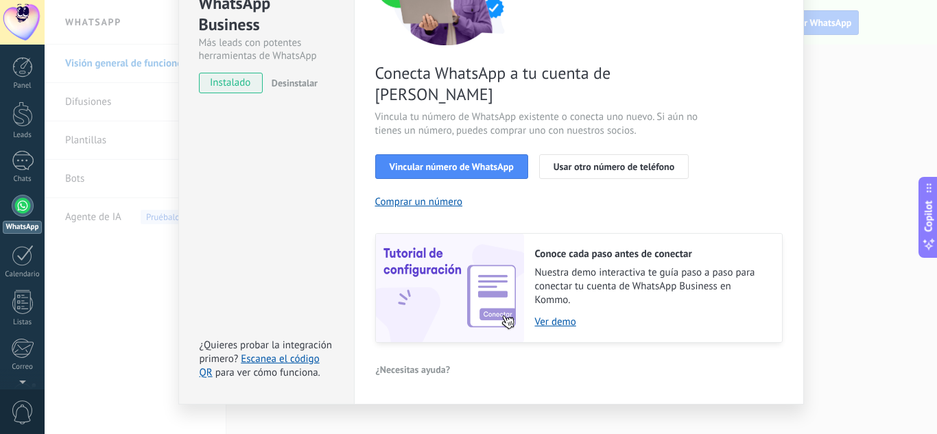
click at [14, 417] on span "0" at bounding box center [22, 413] width 23 height 24
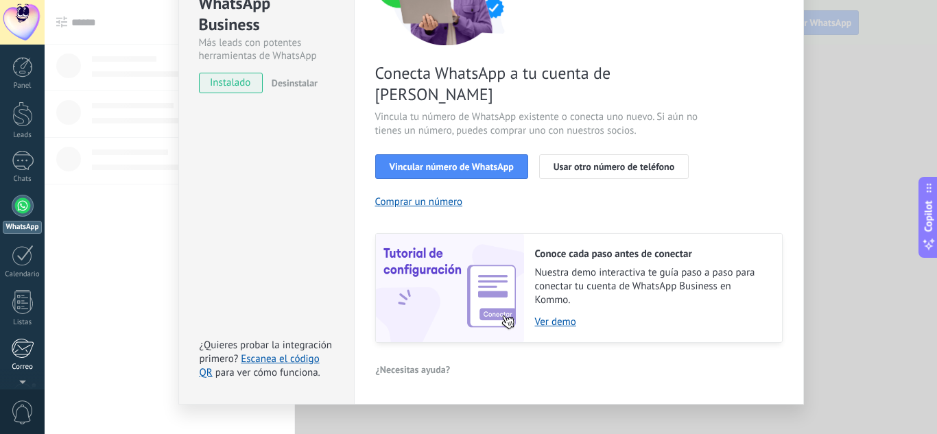
drag, startPoint x: 14, startPoint y: 417, endPoint x: 3, endPoint y: 344, distance: 73.4
click at [14, 417] on span "0" at bounding box center [22, 413] width 23 height 24
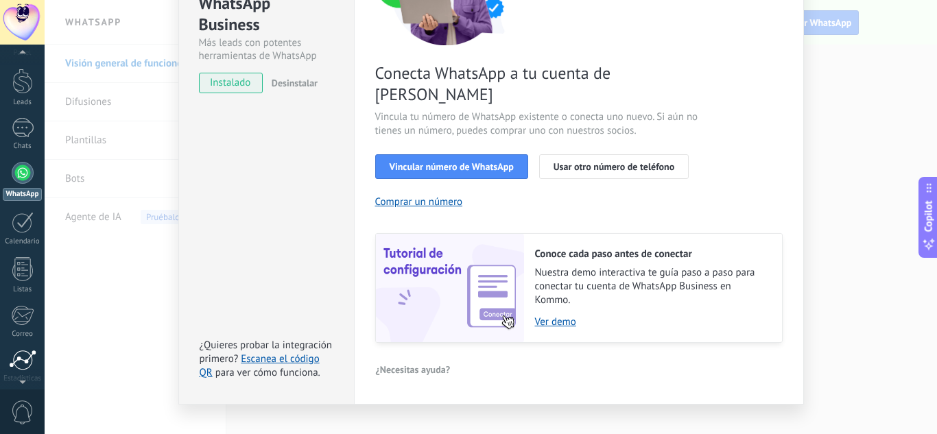
scroll to position [39, 0]
click at [17, 282] on div "Listas" at bounding box center [23, 283] width 40 height 9
click at [22, 304] on div at bounding box center [22, 309] width 23 height 21
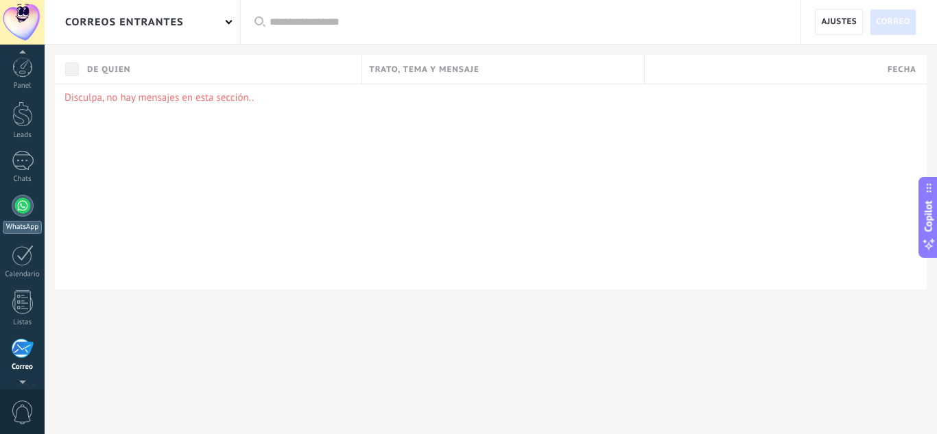
click at [27, 211] on div at bounding box center [23, 206] width 22 height 22
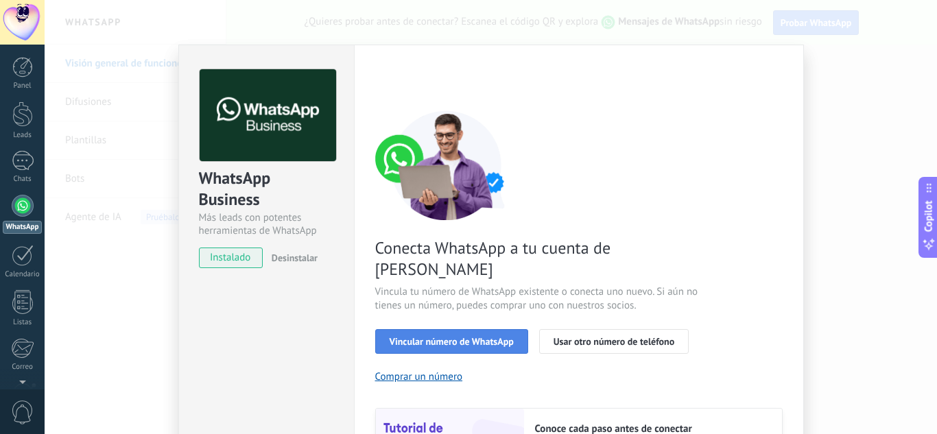
click at [480, 337] on span "Vincular número de WhatsApp" at bounding box center [452, 342] width 124 height 10
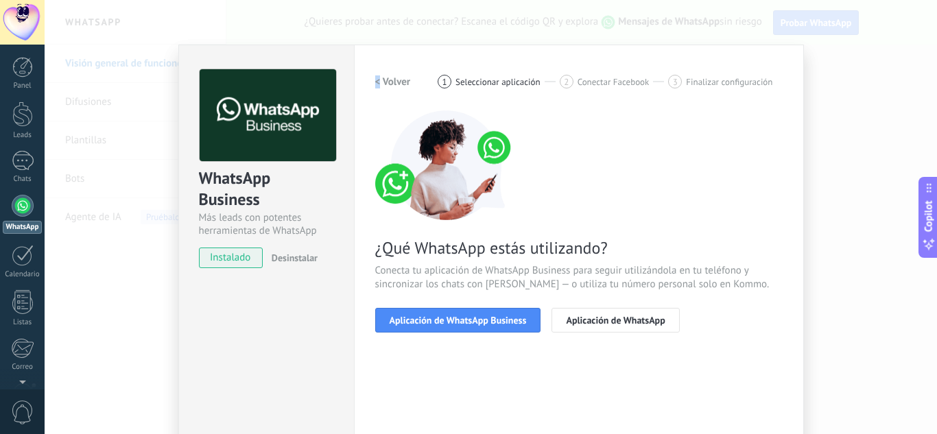
click at [375, 72] on div "Configuraciones Autorizaciones This tab logs the users who have granted integra…" at bounding box center [579, 281] width 450 height 473
click at [386, 82] on h2 "< Volver" at bounding box center [393, 81] width 36 height 13
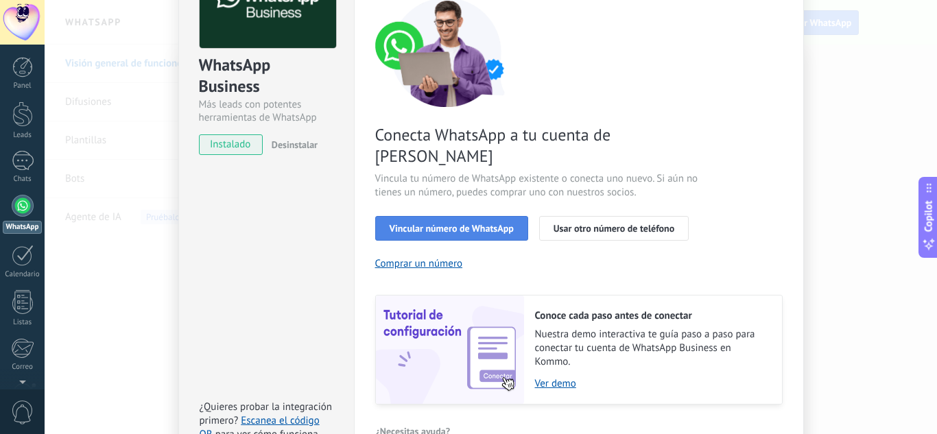
scroll to position [137, 0]
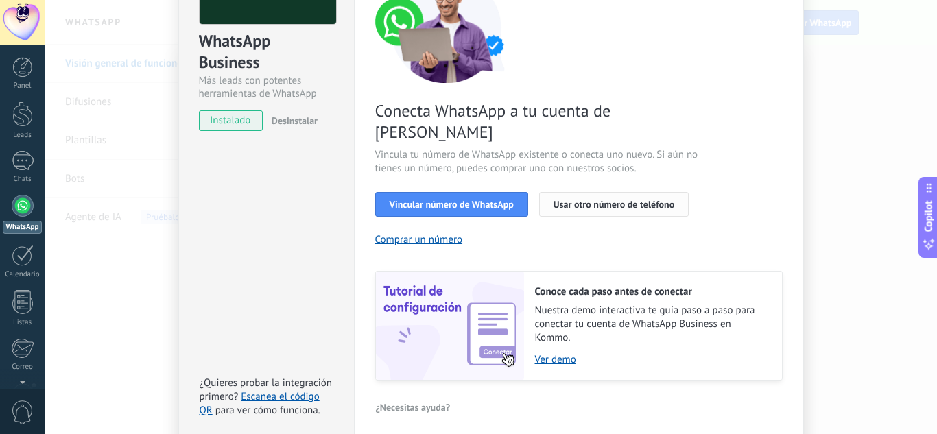
click at [656, 192] on button "Usar otro número de teléfono" at bounding box center [614, 204] width 150 height 25
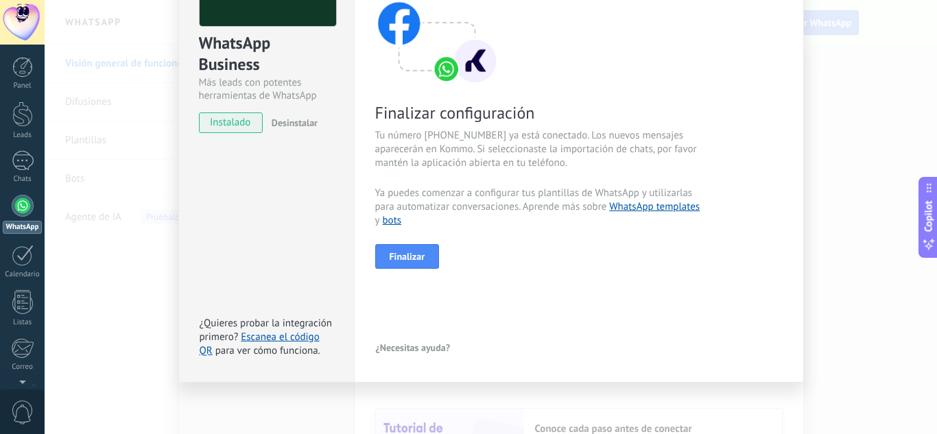
scroll to position [135, 0]
click at [412, 263] on button "Finalizar" at bounding box center [407, 256] width 64 height 25
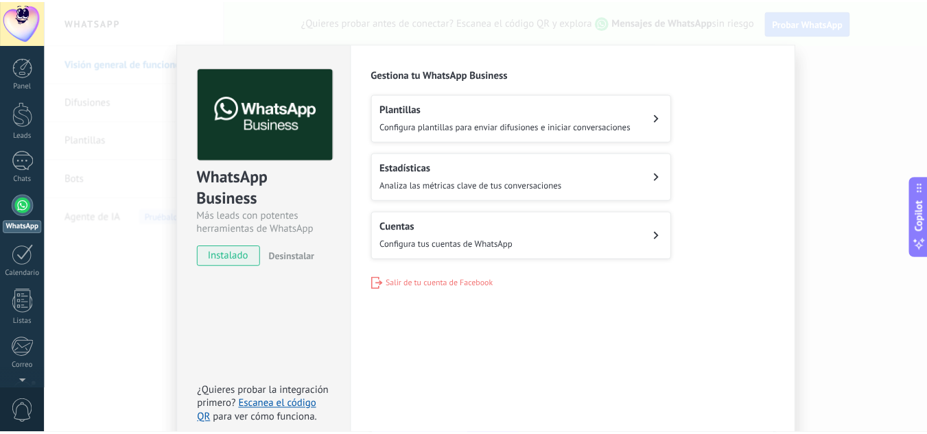
scroll to position [0, 0]
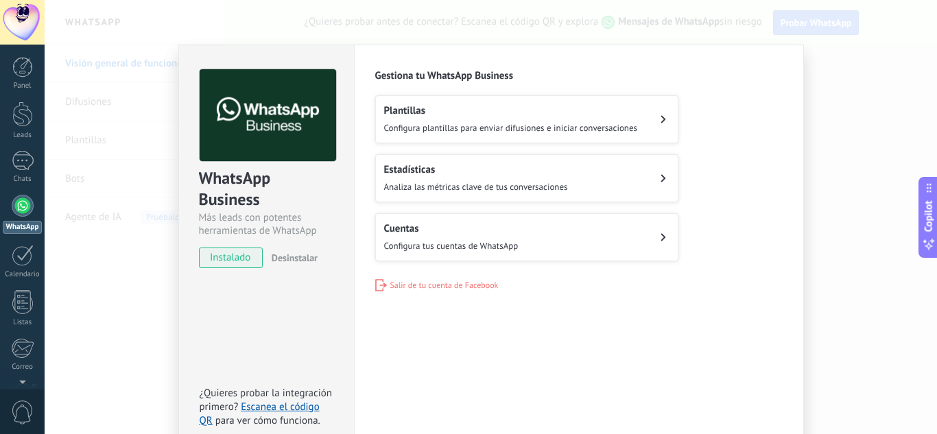
click at [117, 300] on div "WhatsApp Business Más leads con potentes herramientas de WhatsApp instalado Des…" at bounding box center [491, 217] width 893 height 434
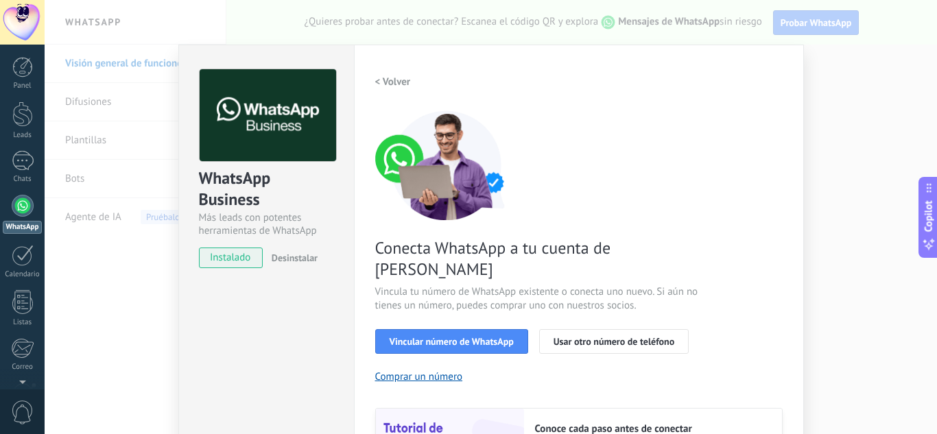
click at [117, 300] on div "WhatsApp Business Más leads con potentes herramientas de WhatsApp instalado Des…" at bounding box center [491, 217] width 893 height 434
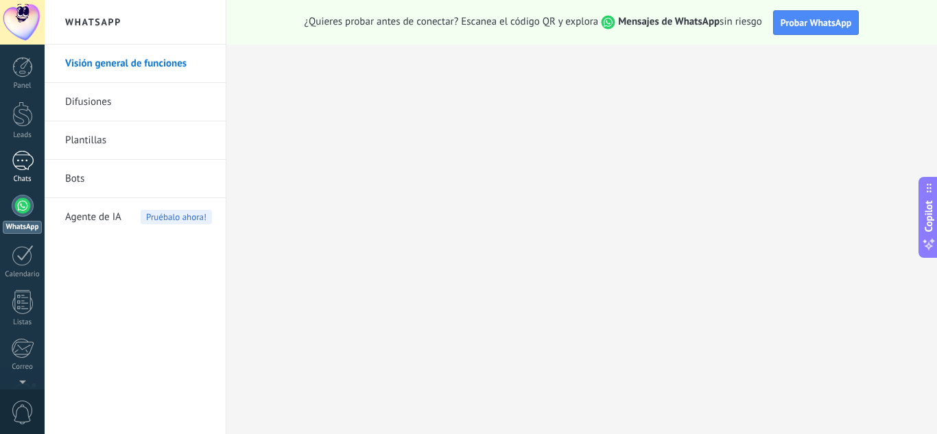
click at [25, 169] on div at bounding box center [23, 161] width 22 height 20
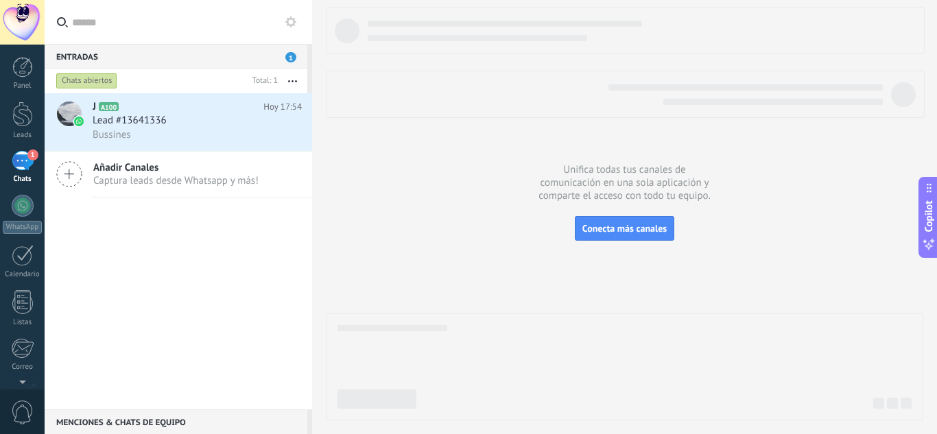
click at [429, 287] on div at bounding box center [625, 214] width 598 height 414
click at [21, 215] on div at bounding box center [23, 206] width 22 height 22
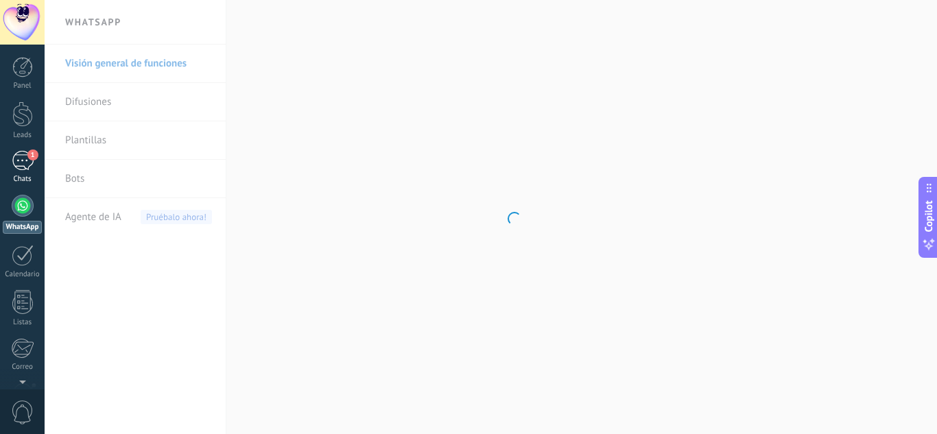
click at [26, 169] on div "1" at bounding box center [23, 161] width 22 height 20
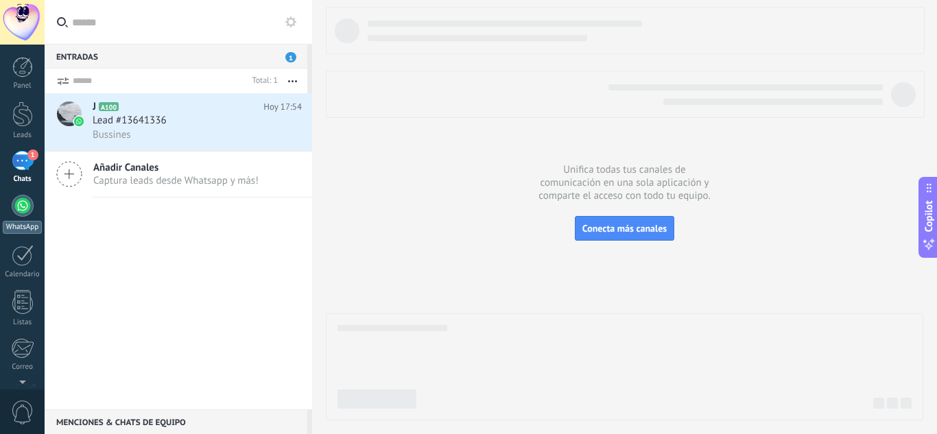
click at [27, 207] on div at bounding box center [23, 206] width 22 height 22
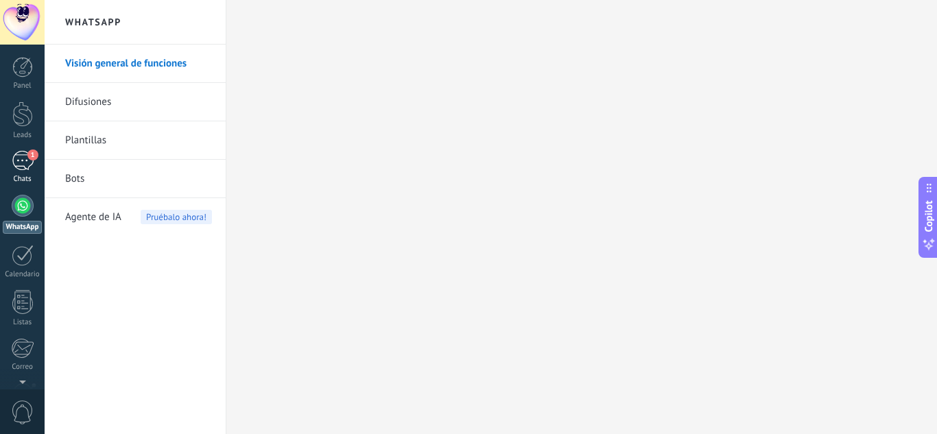
click at [18, 155] on div "1" at bounding box center [23, 161] width 22 height 20
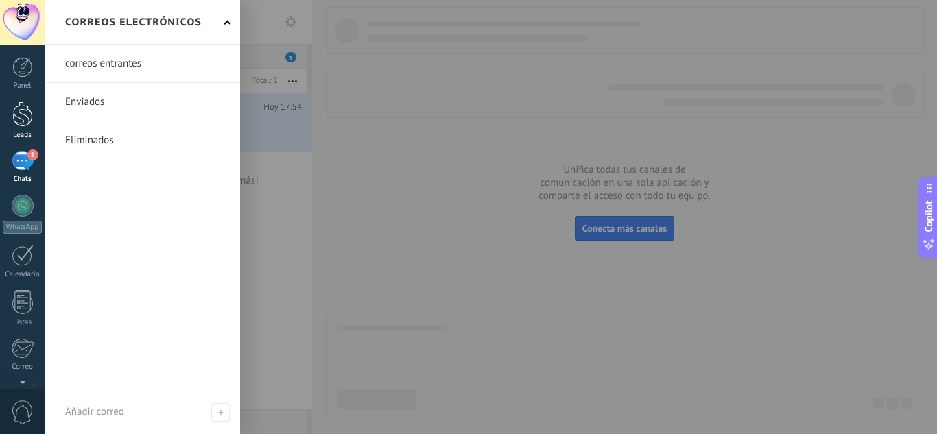
click at [23, 121] on div at bounding box center [22, 114] width 21 height 25
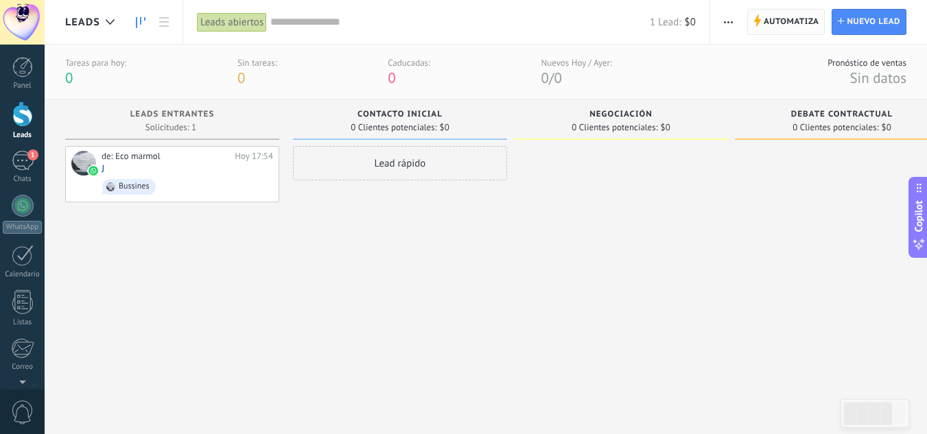
click at [785, 32] on span "Automatiza" at bounding box center [792, 22] width 56 height 25
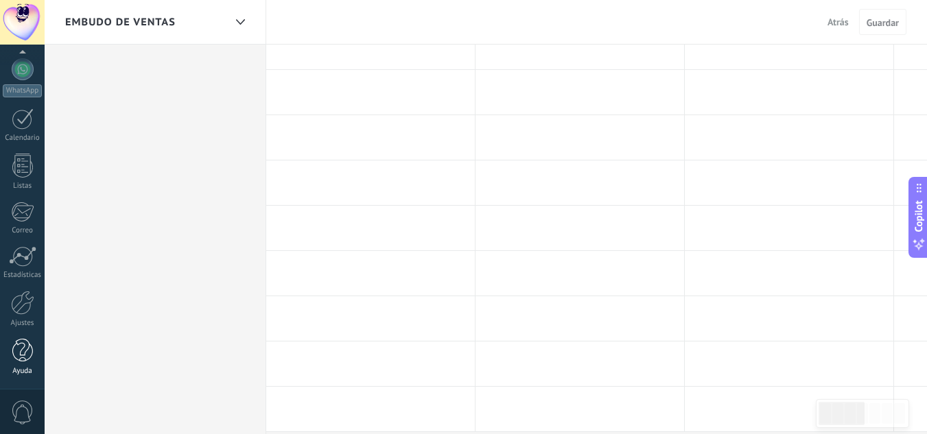
scroll to position [618, 0]
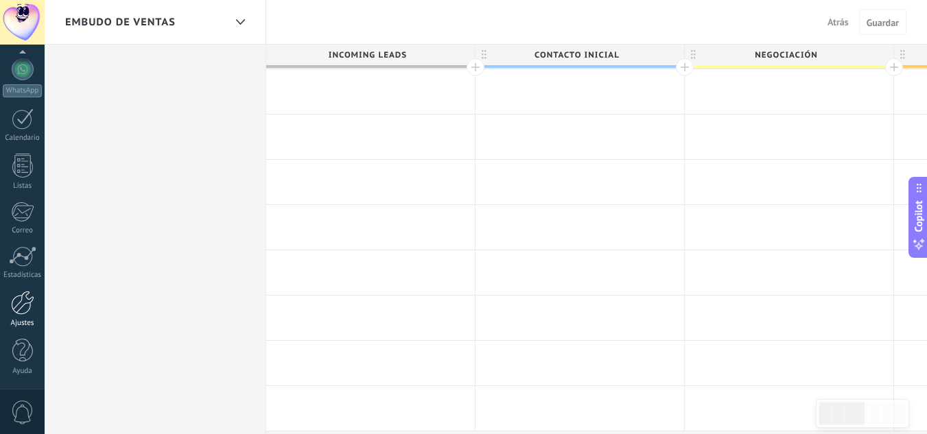
click at [21, 322] on div "Ajustes" at bounding box center [23, 323] width 40 height 9
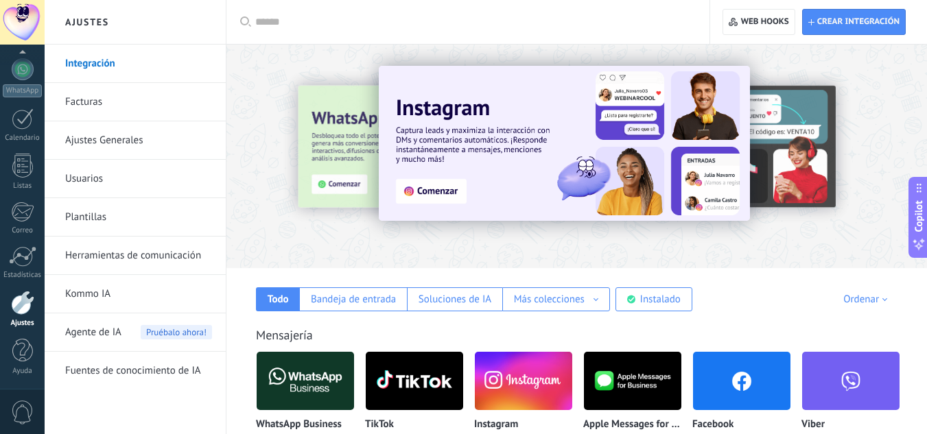
click at [128, 100] on link "Facturas" at bounding box center [138, 102] width 147 height 38
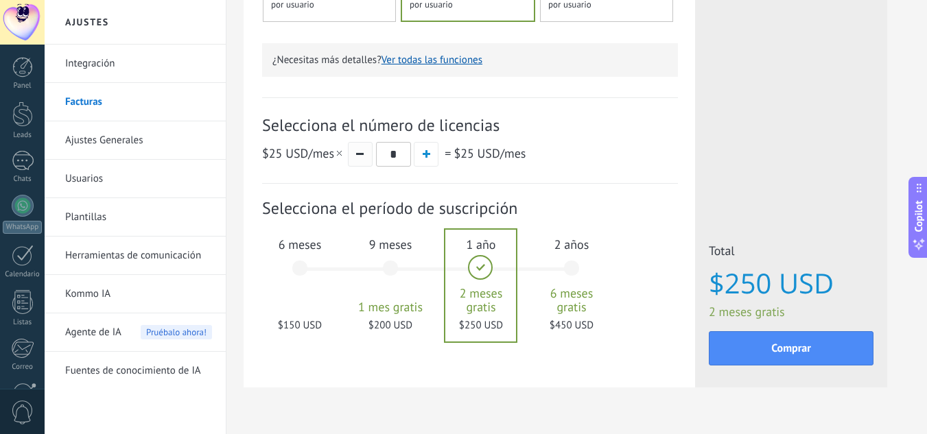
click at [354, 158] on button "button" at bounding box center [360, 154] width 25 height 25
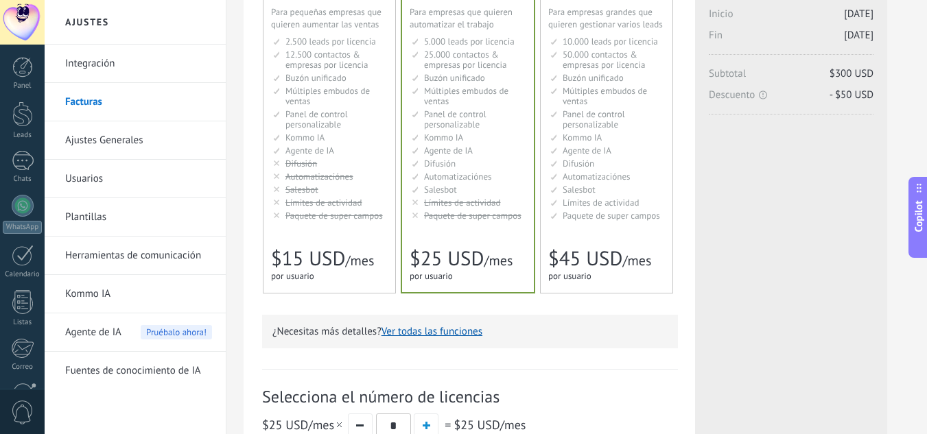
scroll to position [137, 0]
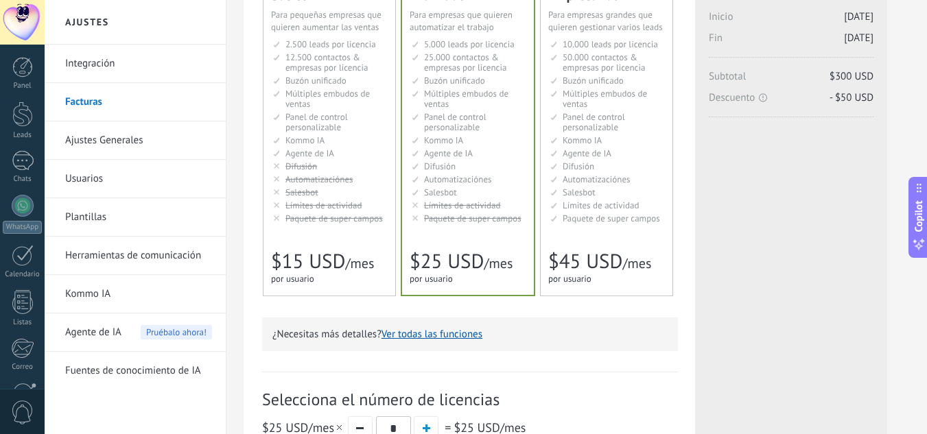
click at [318, 206] on span "Límites de actividad" at bounding box center [323, 206] width 77 height 12
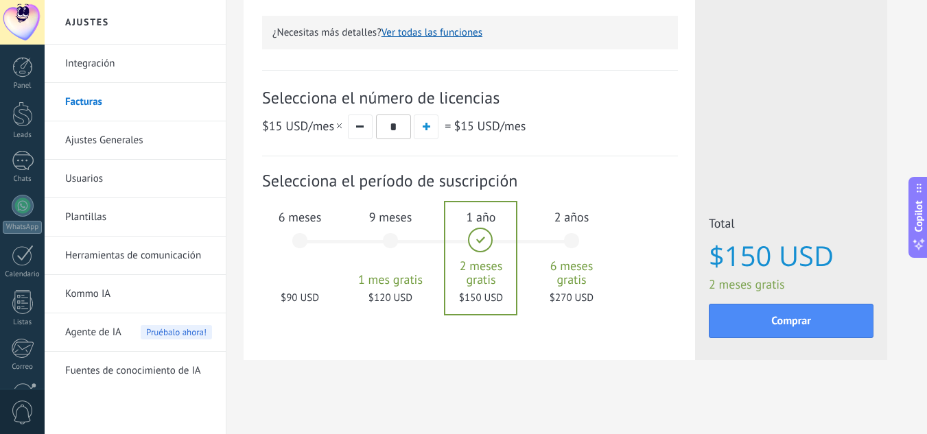
scroll to position [445, 0]
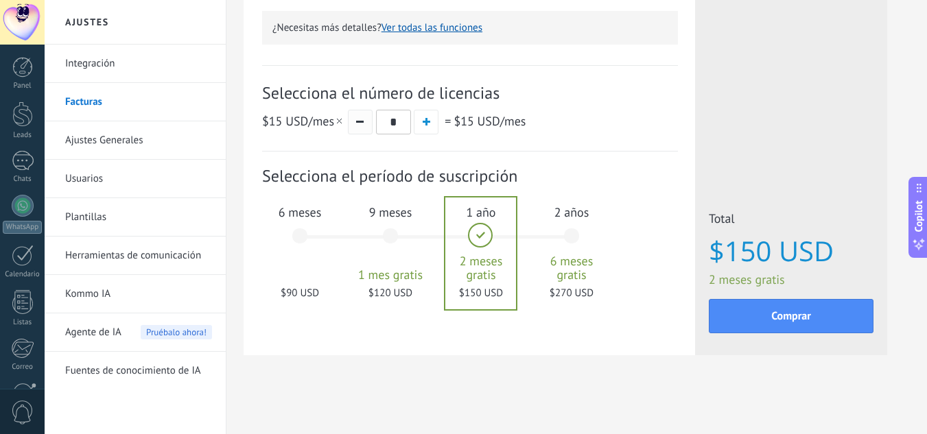
click at [359, 125] on button "button" at bounding box center [360, 122] width 25 height 25
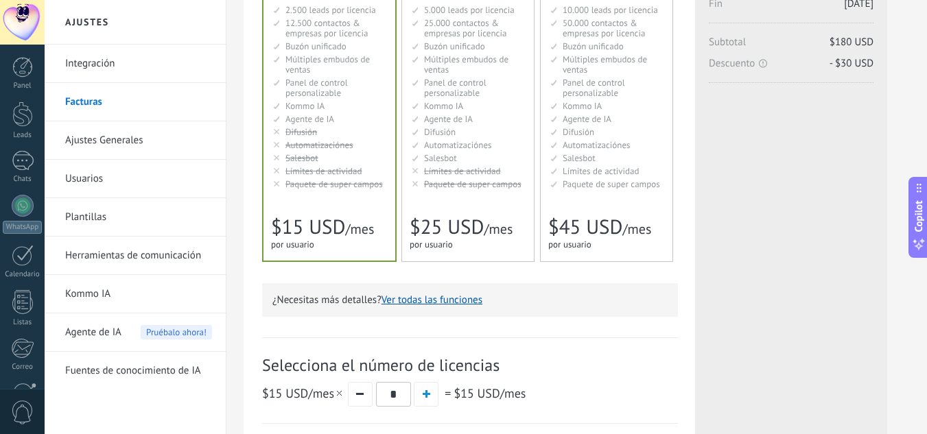
scroll to position [170, 0]
click at [150, 72] on link "Integración" at bounding box center [138, 64] width 147 height 38
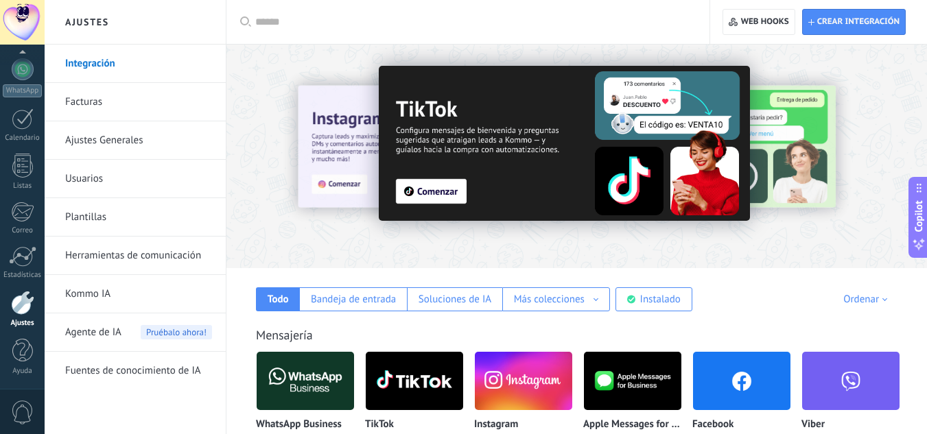
click at [97, 83] on link "Facturas" at bounding box center [138, 102] width 147 height 38
click at [99, 96] on link "Facturas" at bounding box center [138, 102] width 147 height 38
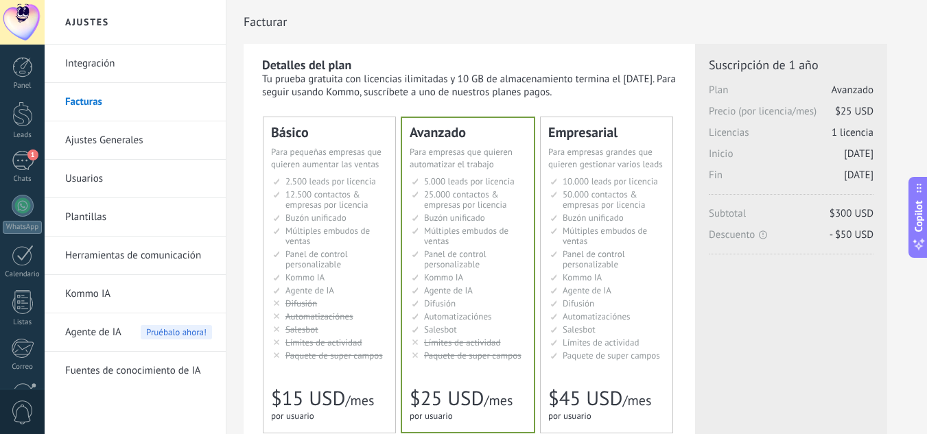
scroll to position [137, 0]
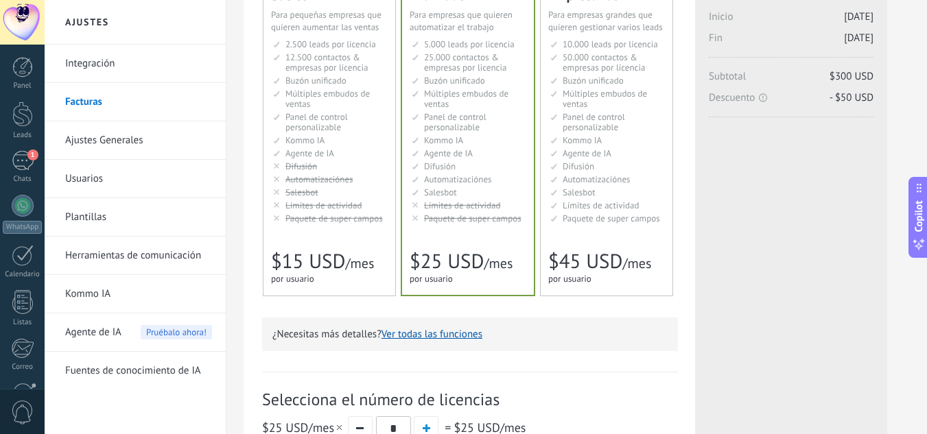
click at [311, 233] on div "Básico Для увеличения продаж в малом бизнесе For small businesses that want to …" at bounding box center [329, 138] width 132 height 316
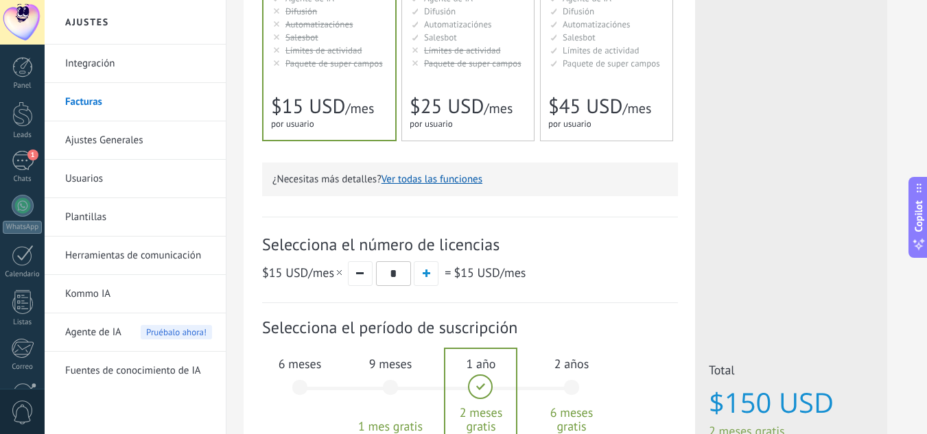
scroll to position [343, 0]
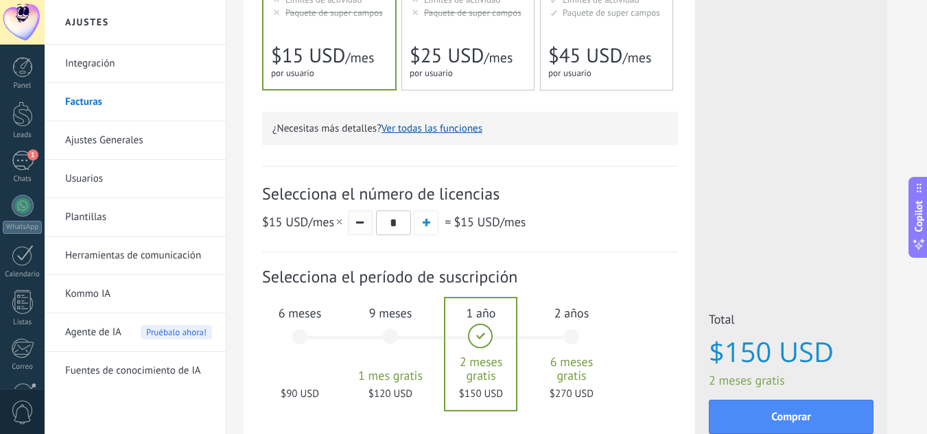
click at [353, 227] on button "button" at bounding box center [360, 223] width 25 height 25
click at [287, 334] on div "6 meses $90 USD" at bounding box center [300, 343] width 74 height 97
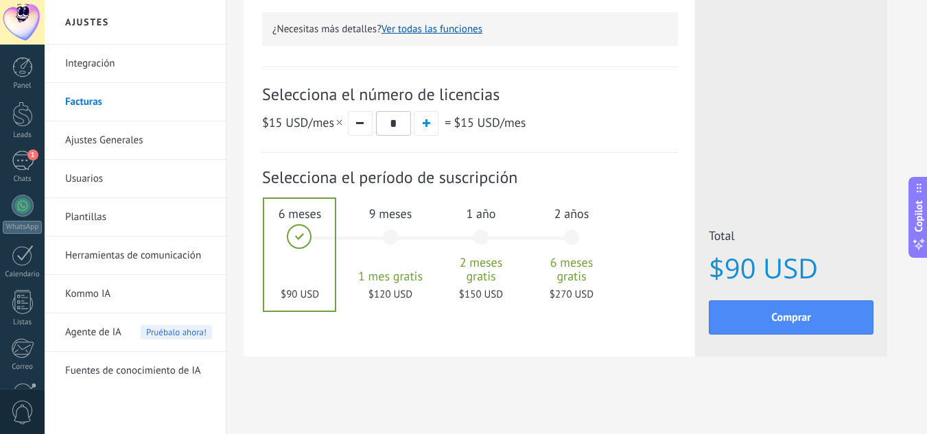
scroll to position [445, 0]
click at [397, 246] on div "9 meses 1 mes gratis $120 USD" at bounding box center [390, 242] width 74 height 97
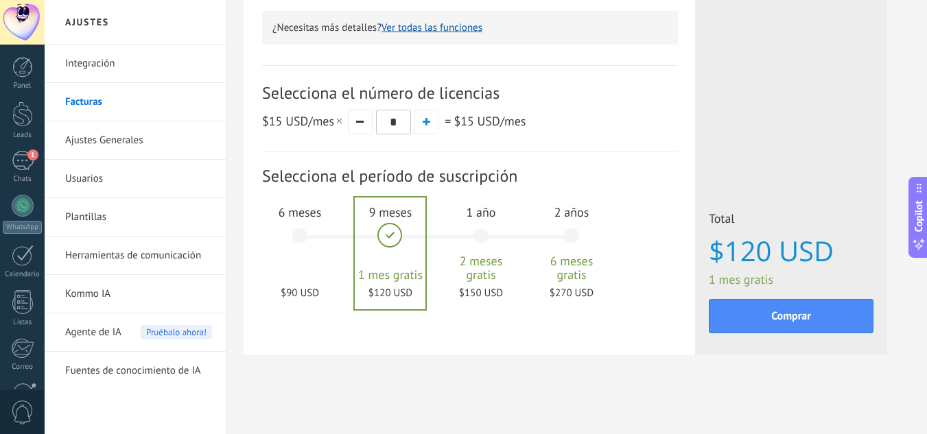
click at [475, 246] on div "1 año 2 meses gratis $150 USD" at bounding box center [481, 242] width 74 height 97
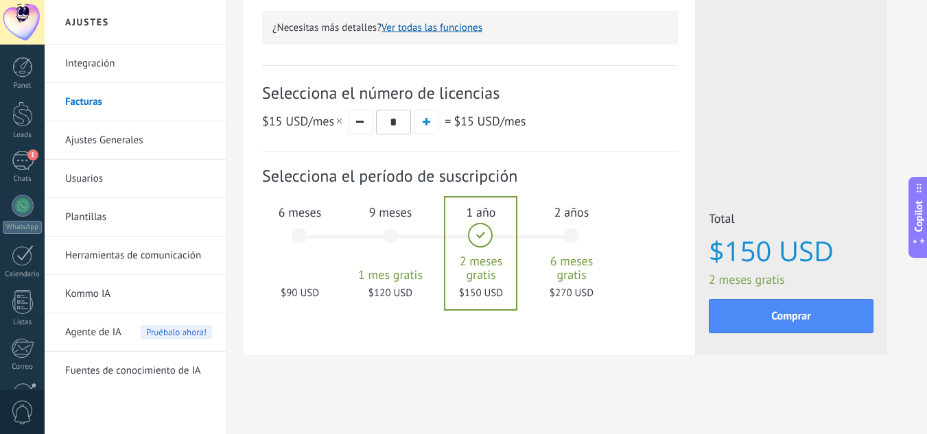
click at [311, 239] on div "6 meses $90 USD" at bounding box center [300, 242] width 74 height 97
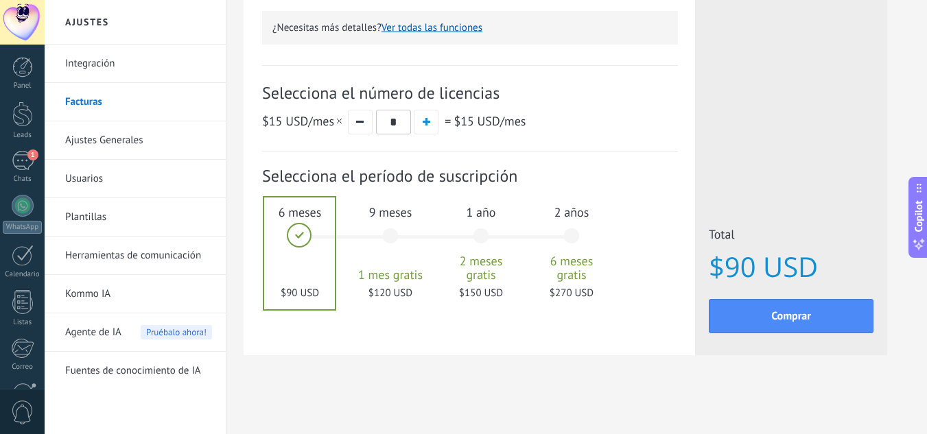
click at [295, 235] on div at bounding box center [299, 254] width 71 height 112
click at [364, 113] on button "button" at bounding box center [360, 122] width 25 height 25
click at [391, 128] on input "*" at bounding box center [393, 122] width 35 height 25
click at [398, 128] on input "*" at bounding box center [393, 122] width 35 height 25
click at [510, 130] on div "$15 USD /mes = $15 USD /mes" at bounding box center [470, 121] width 416 height 25
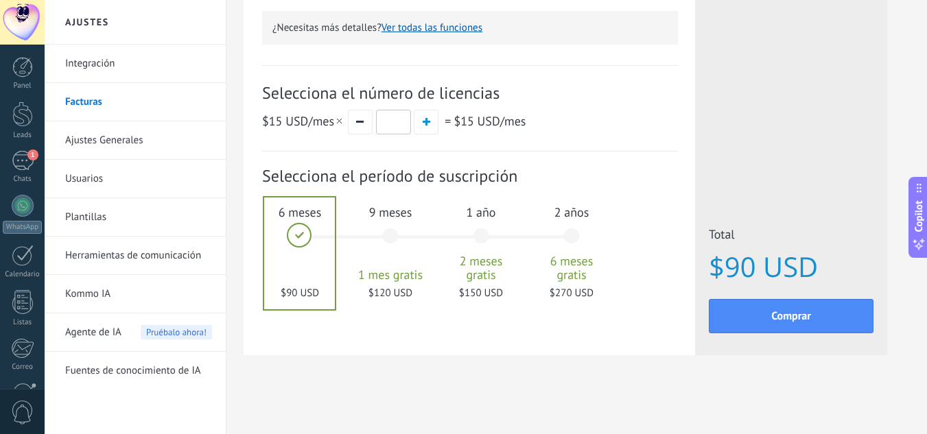
type input "*"
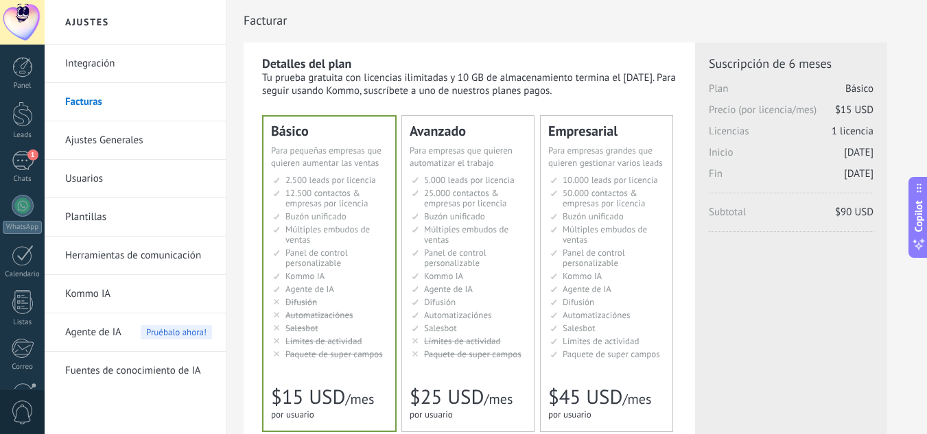
scroll to position [0, 0]
click at [779, 249] on div "Licencias adicionales Plan Básico Precio (por licencia/mes) $15 USD Nuevas lice…" at bounding box center [791, 215] width 165 height 316
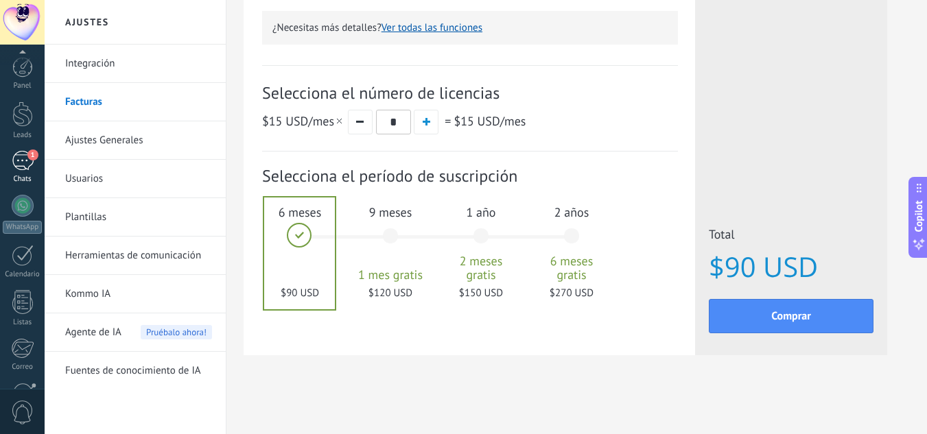
scroll to position [137, 0]
